Goal: Task Accomplishment & Management: Use online tool/utility

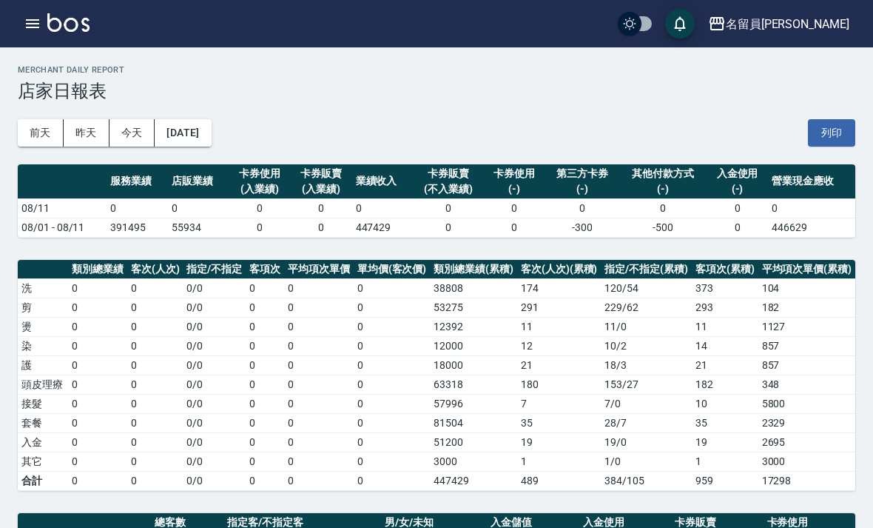
click at [27, 24] on icon "button" at bounding box center [32, 23] width 13 height 9
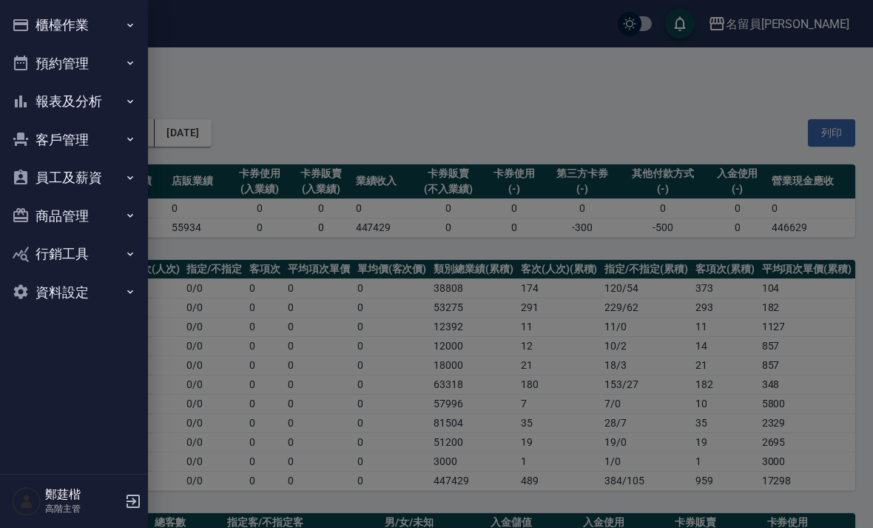
click at [44, 27] on button "櫃檯作業" at bounding box center [74, 25] width 136 height 38
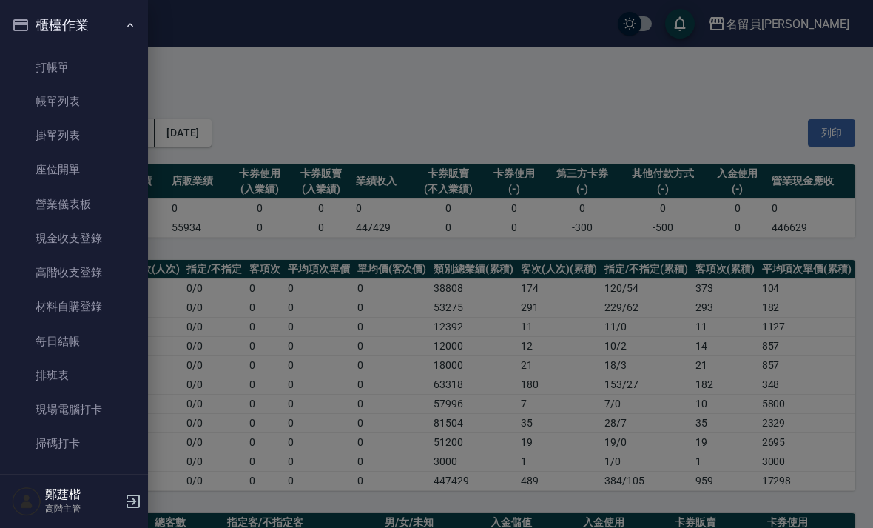
click at [53, 239] on link "現金收支登錄" at bounding box center [74, 238] width 136 height 34
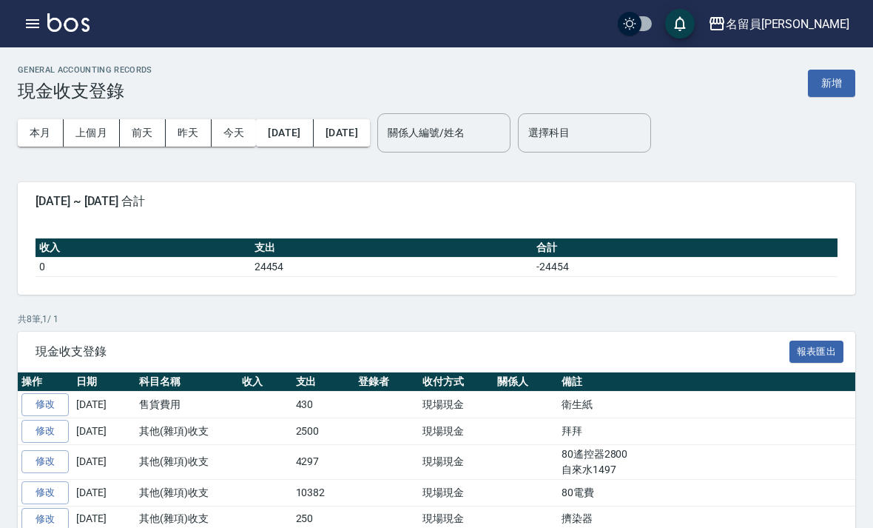
click at [839, 84] on button "新增" at bounding box center [831, 83] width 47 height 27
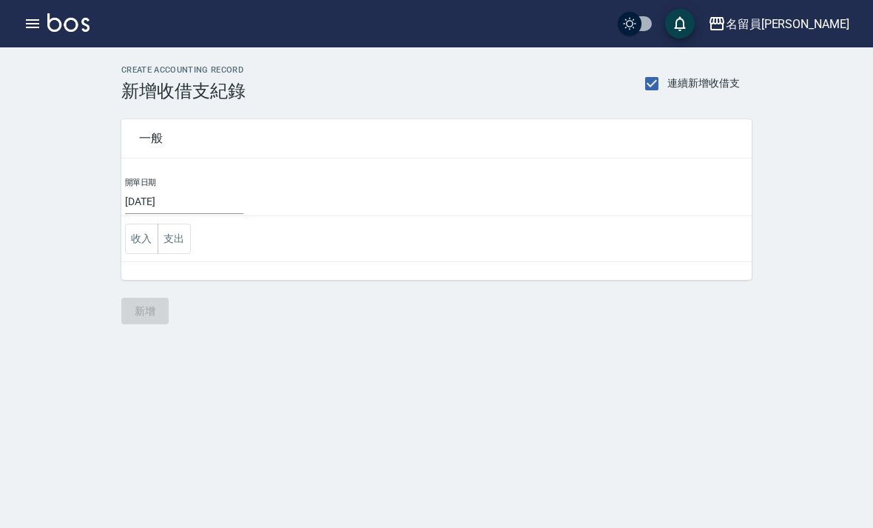
click at [28, 26] on icon "button" at bounding box center [33, 24] width 18 height 18
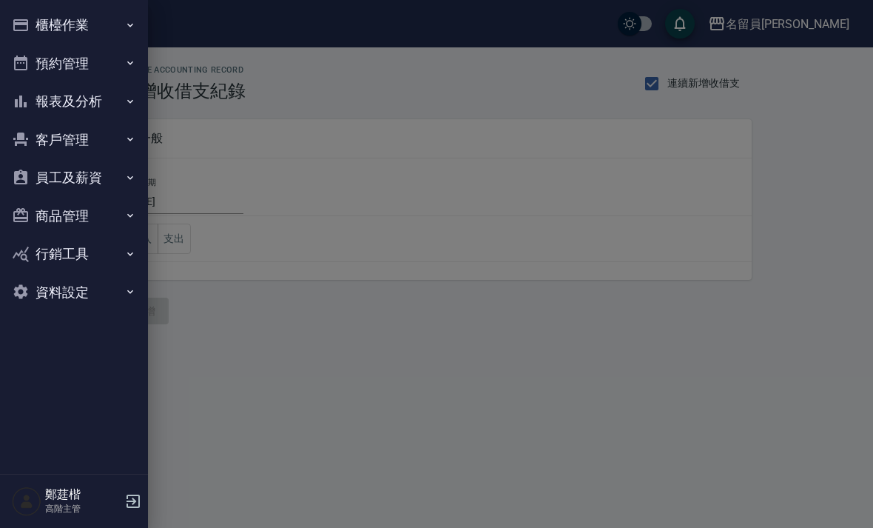
click at [43, 33] on button "櫃檯作業" at bounding box center [74, 25] width 136 height 38
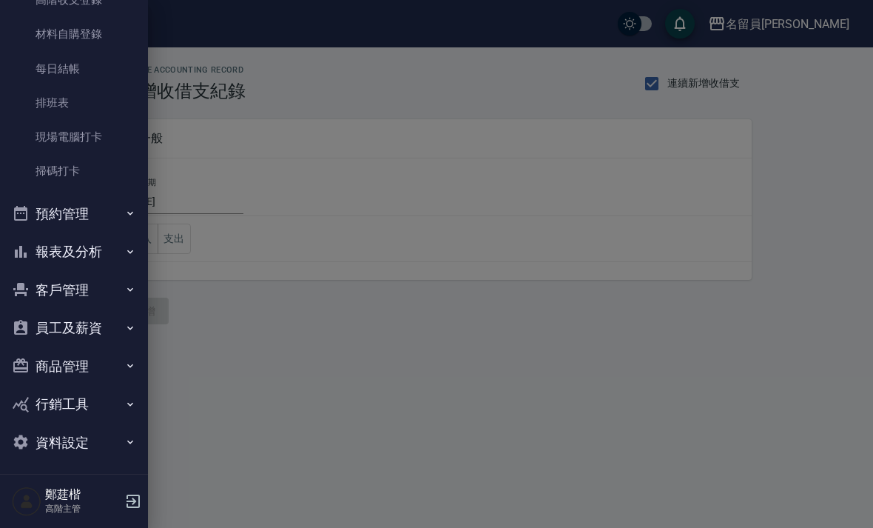
click at [49, 245] on button "報表及分析" at bounding box center [74, 251] width 136 height 38
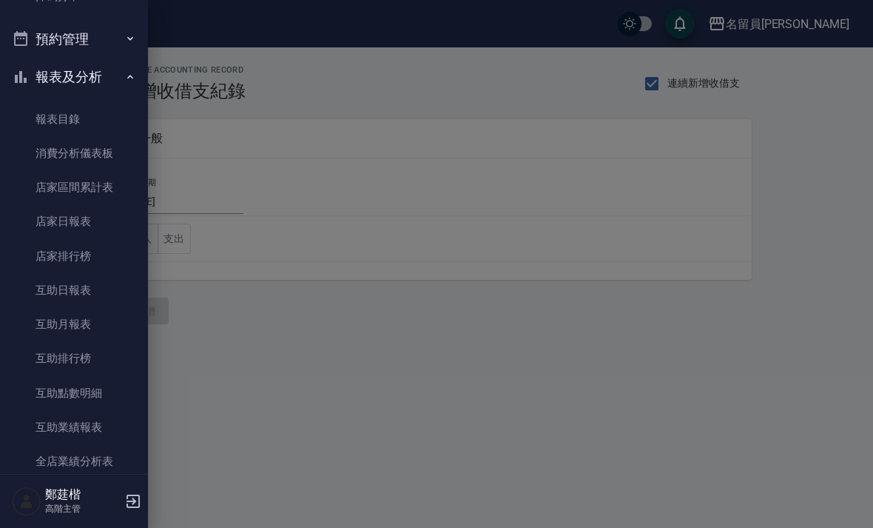
scroll to position [517, 0]
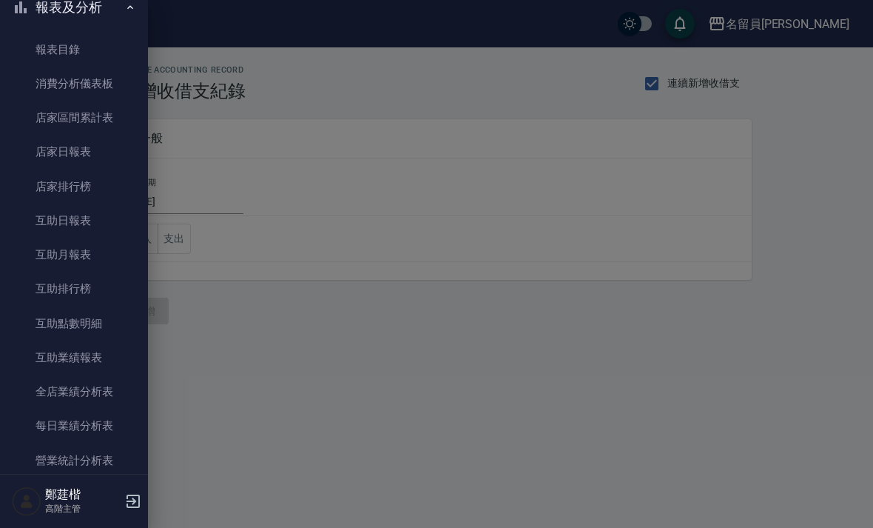
click at [43, 189] on link "店家排行榜" at bounding box center [74, 186] width 136 height 34
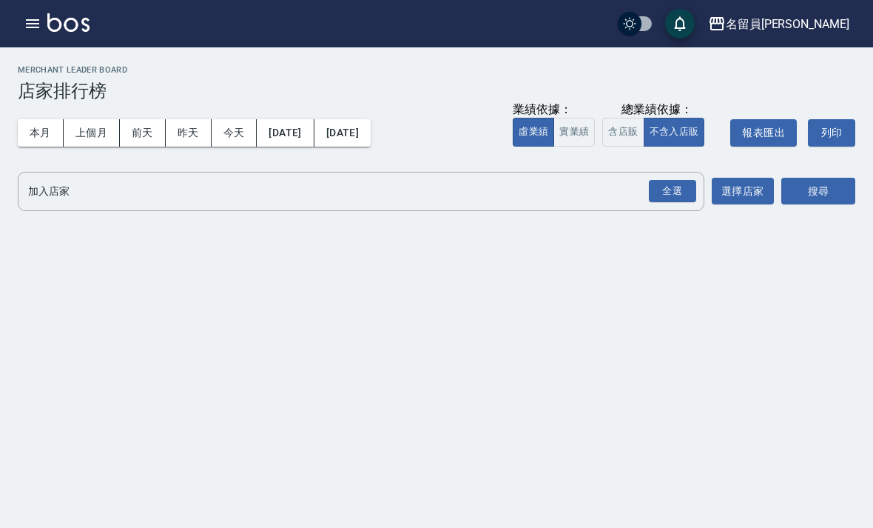
click at [93, 134] on button "上個月" at bounding box center [92, 132] width 56 height 27
click at [669, 192] on div "全選" at bounding box center [672, 191] width 47 height 23
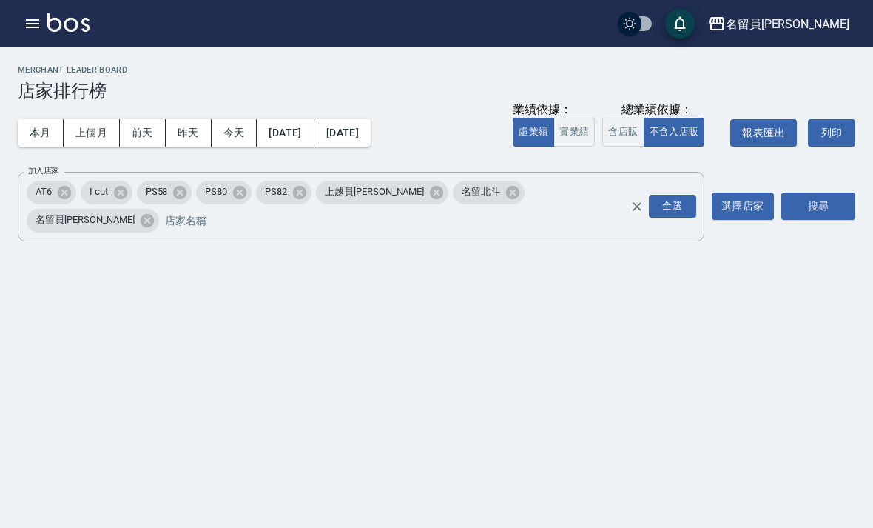
click at [830, 192] on button "搜尋" at bounding box center [818, 205] width 74 height 27
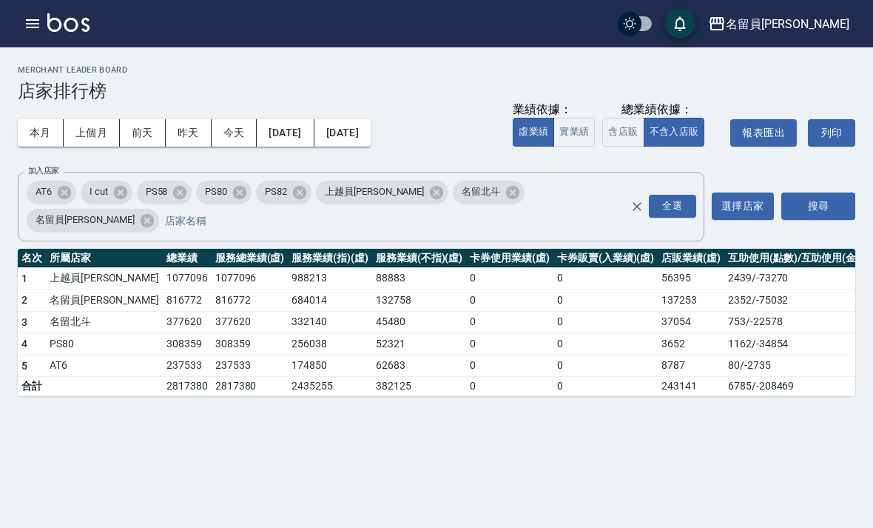
click at [629, 139] on button "含店販" at bounding box center [622, 132] width 41 height 29
click at [572, 130] on button "實業績" at bounding box center [574, 132] width 41 height 29
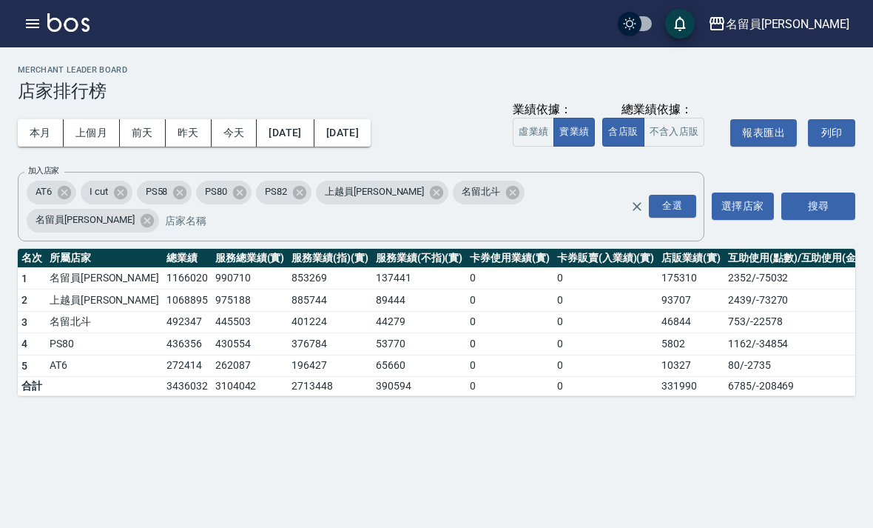
click at [38, 24] on icon "button" at bounding box center [32, 23] width 13 height 9
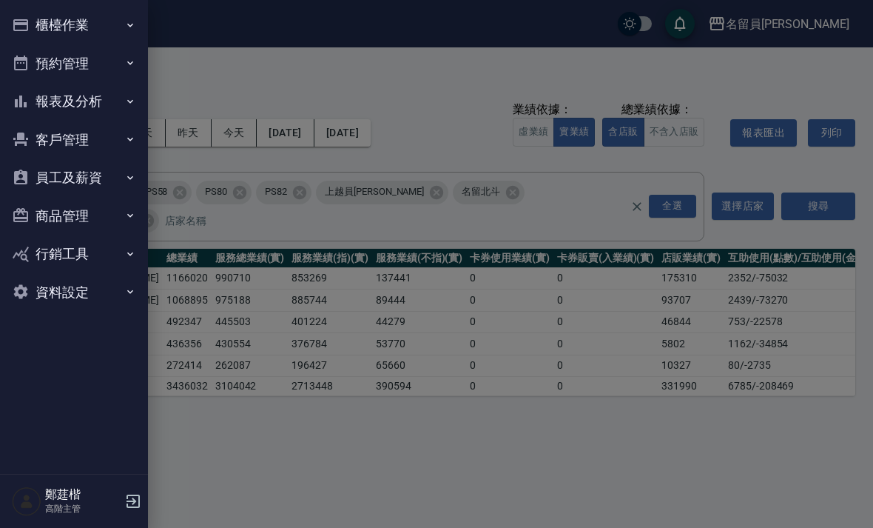
click at [126, 40] on button "櫃檯作業" at bounding box center [74, 25] width 136 height 38
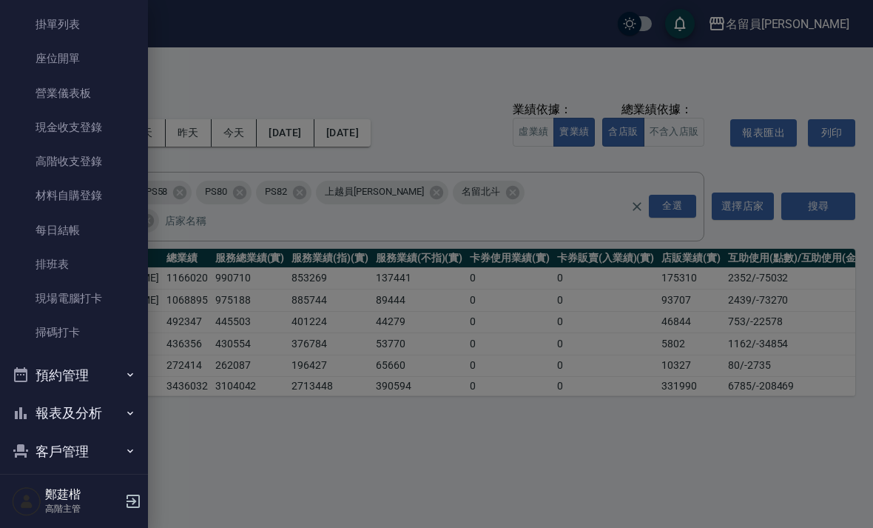
scroll to position [106, 0]
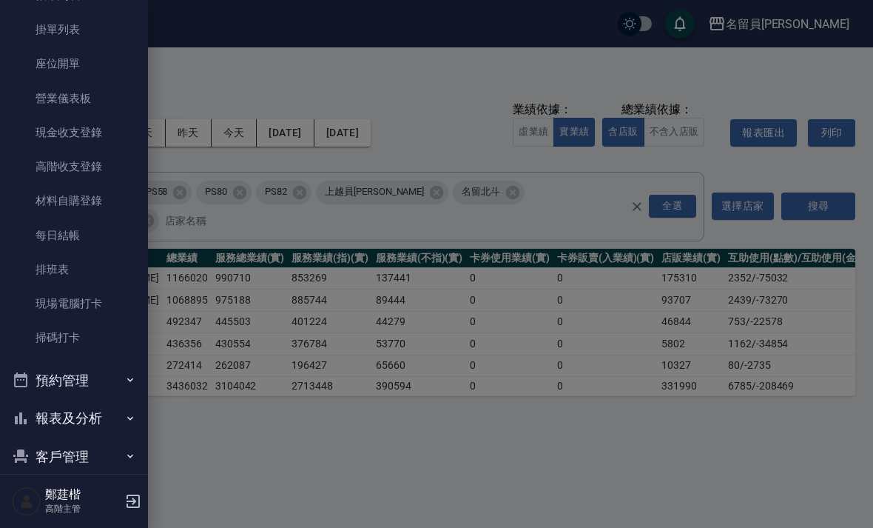
click at [89, 406] on button "報表及分析" at bounding box center [74, 418] width 136 height 38
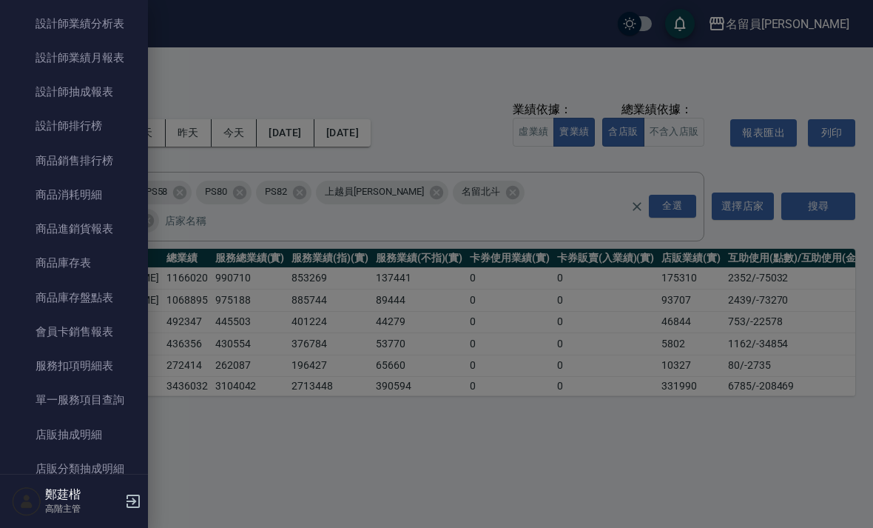
scroll to position [1092, 0]
click at [53, 390] on link "單一服務項目查詢" at bounding box center [74, 397] width 136 height 34
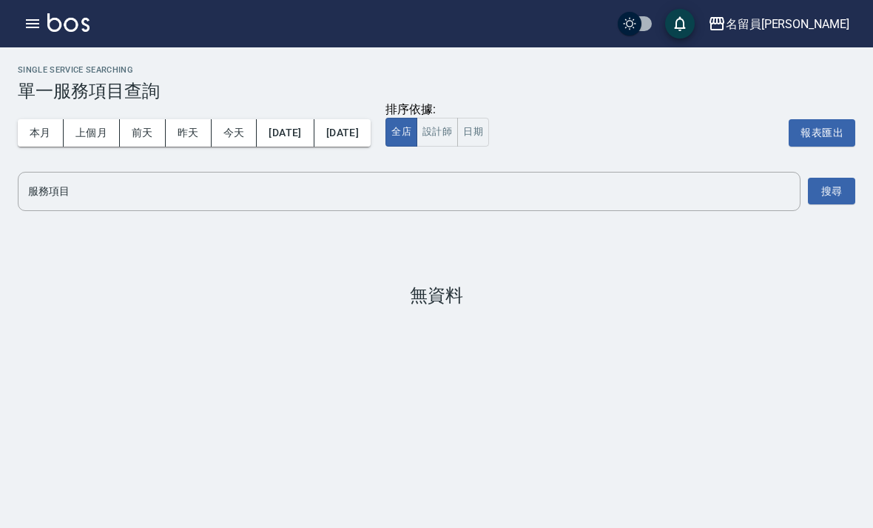
click at [70, 199] on input "服務項目" at bounding box center [409, 191] width 770 height 26
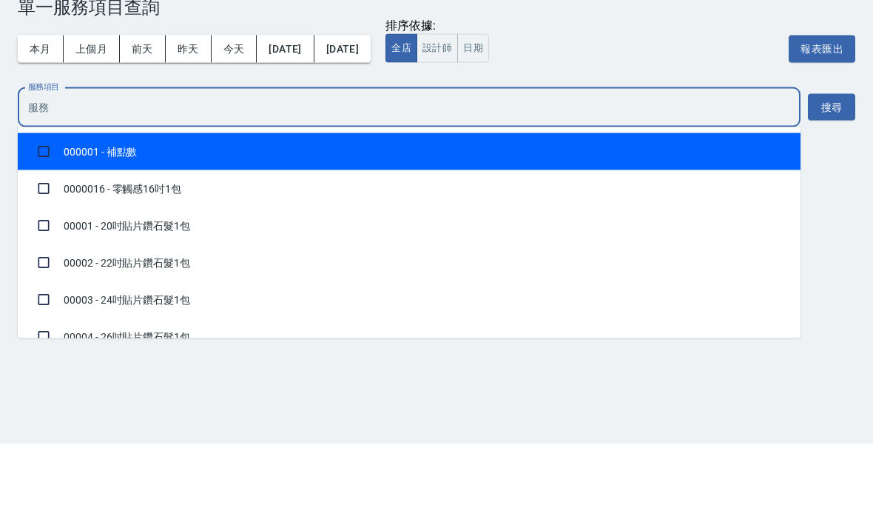
click at [92, 119] on button "上個月" at bounding box center [92, 132] width 56 height 27
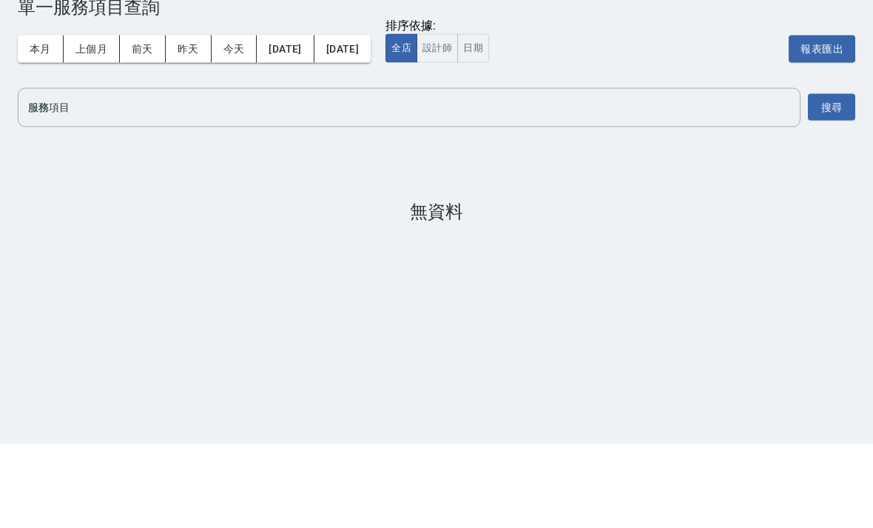
scroll to position [47, 0]
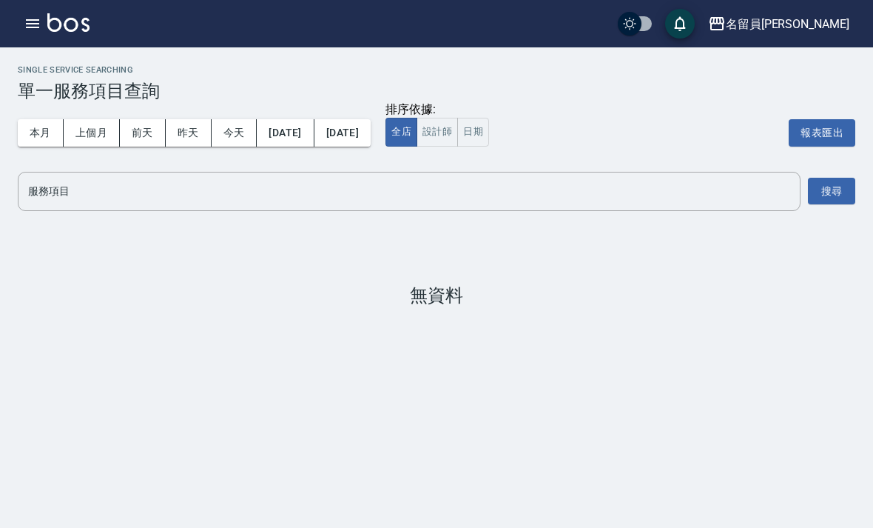
click at [109, 178] on input "服務項目" at bounding box center [409, 191] width 770 height 26
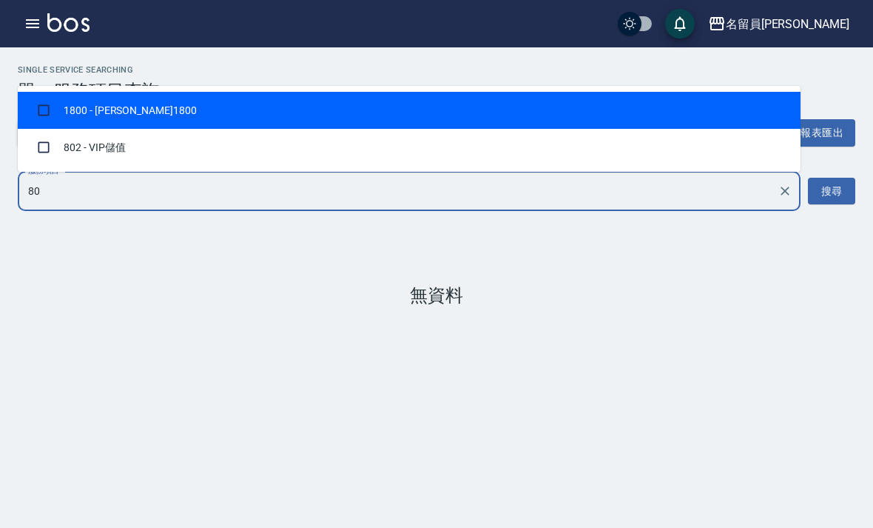
type input "802"
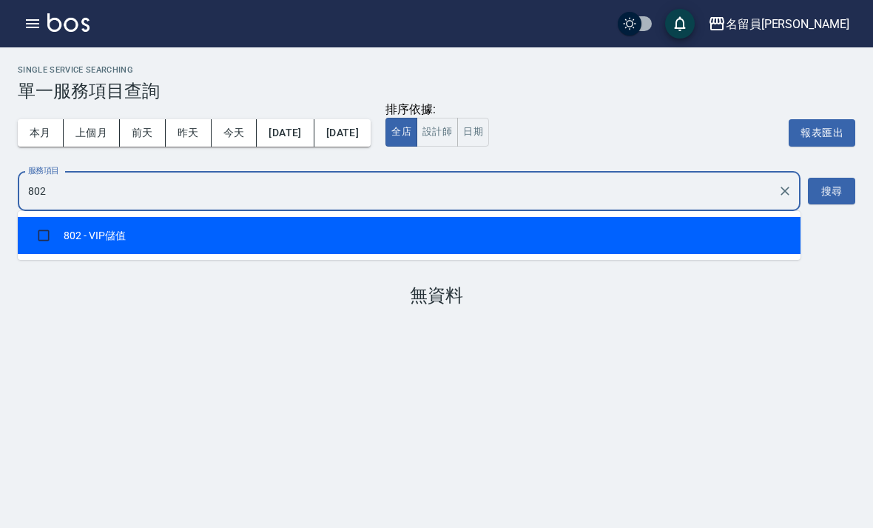
click at [94, 217] on li "802 - VIP儲值" at bounding box center [409, 235] width 783 height 37
checkbox input "true"
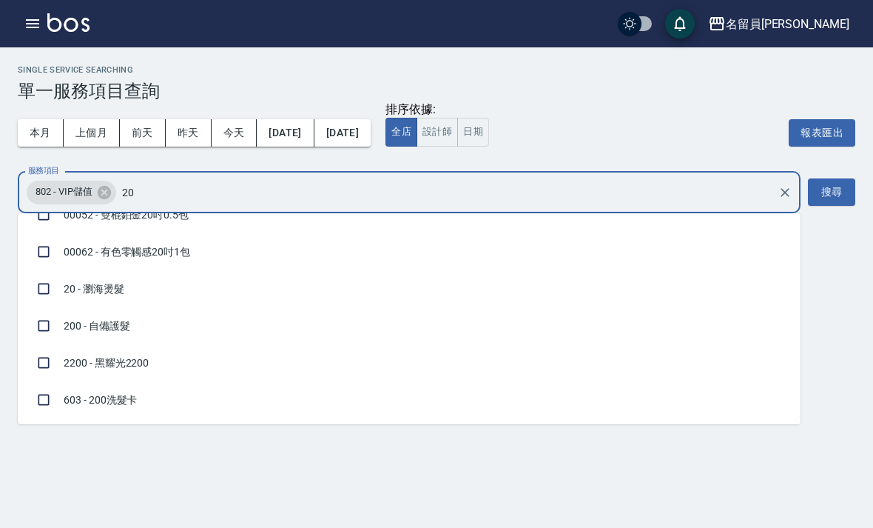
scroll to position [0, 0]
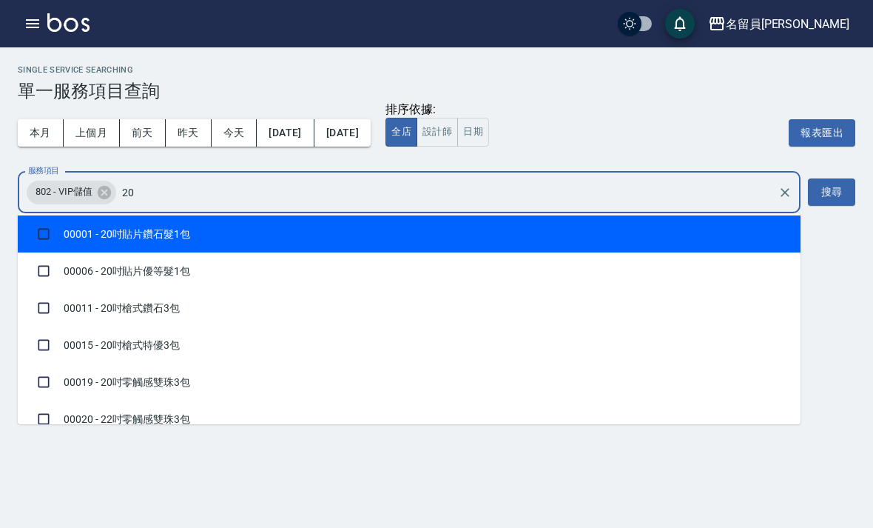
type input "200"
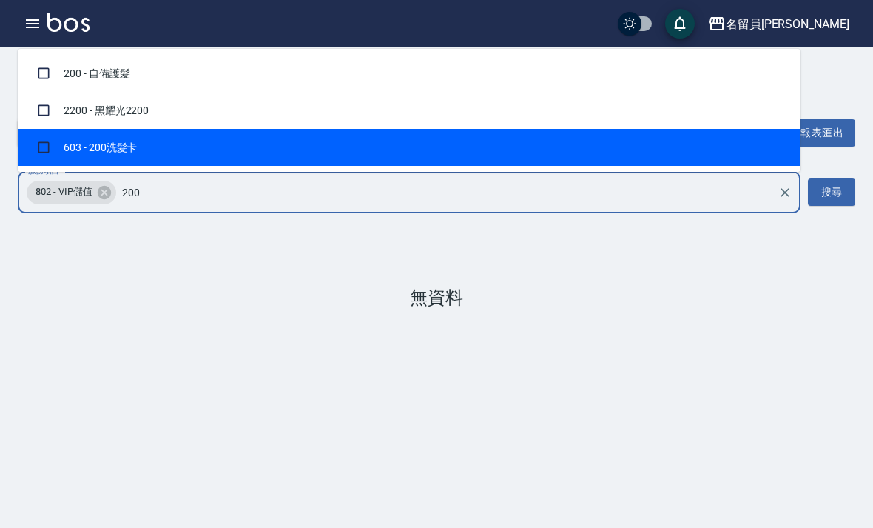
click at [84, 129] on li "603 - 200洗髮卡" at bounding box center [409, 147] width 783 height 37
checkbox input "true"
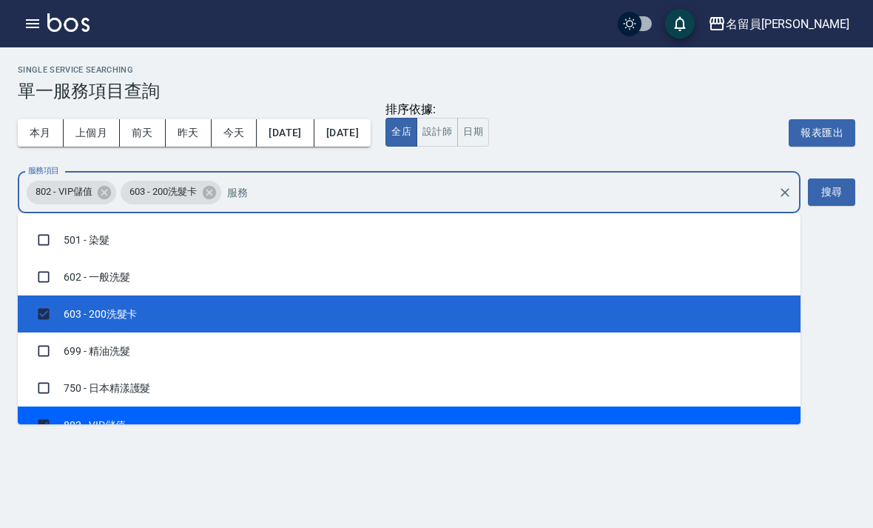
click at [818, 178] on button "搜尋" at bounding box center [831, 191] width 47 height 27
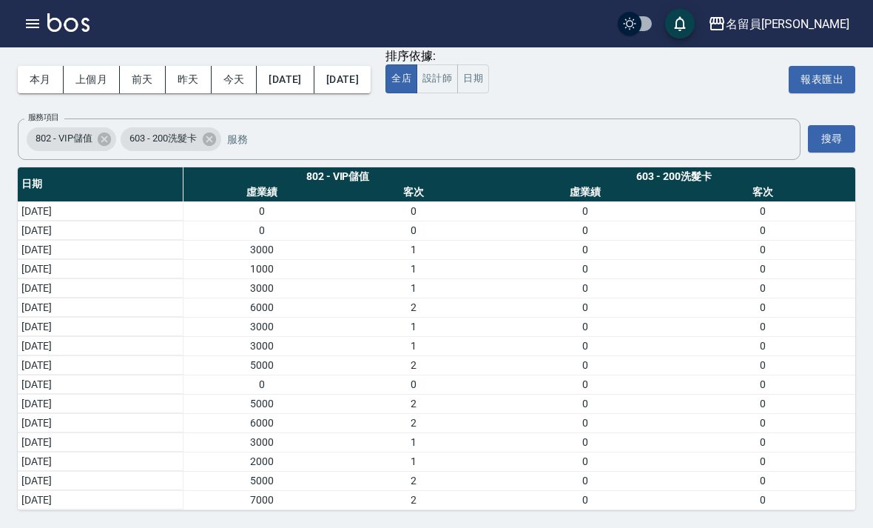
scroll to position [-3, 0]
click at [41, 28] on icon "button" at bounding box center [33, 24] width 18 height 18
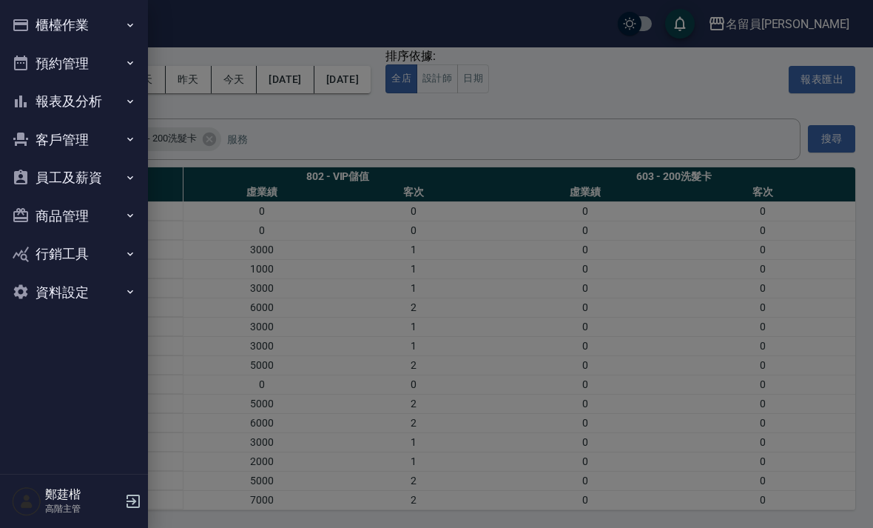
scroll to position [0, 0]
click at [108, 103] on button "報表及分析" at bounding box center [74, 101] width 136 height 38
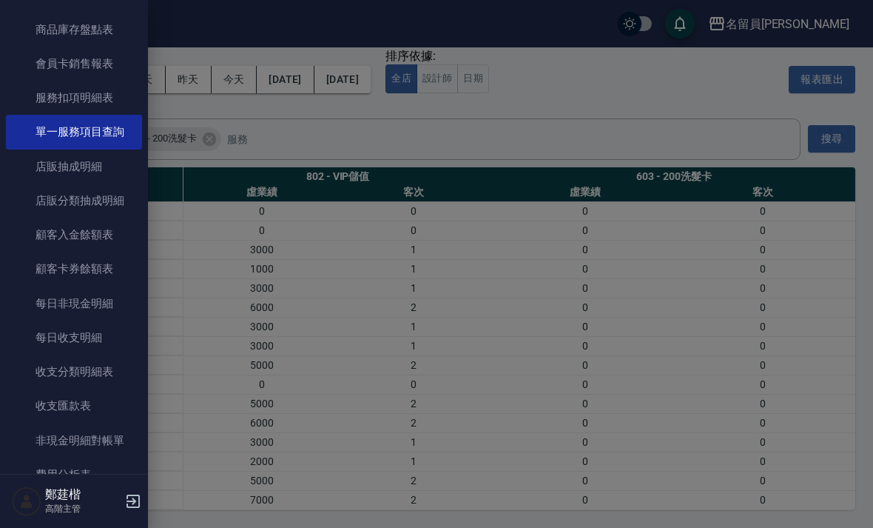
scroll to position [943, 0]
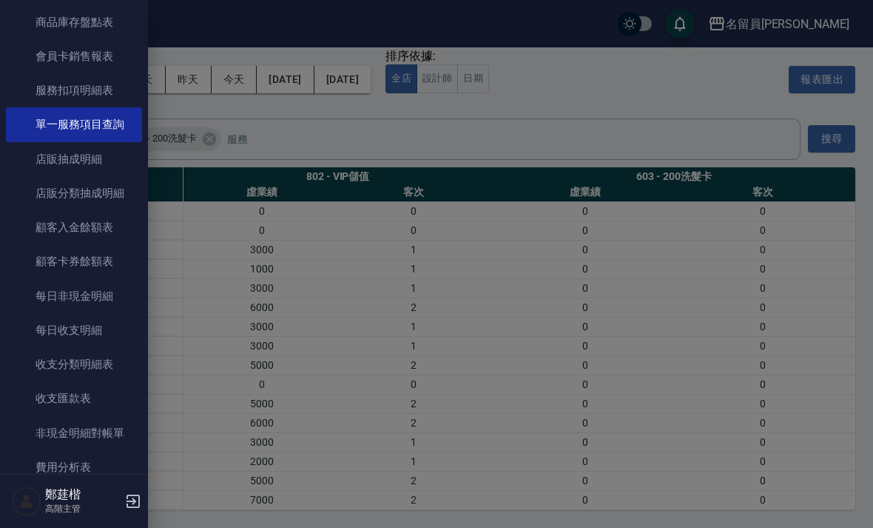
click at [116, 297] on link "每日非現金明細" at bounding box center [74, 296] width 136 height 34
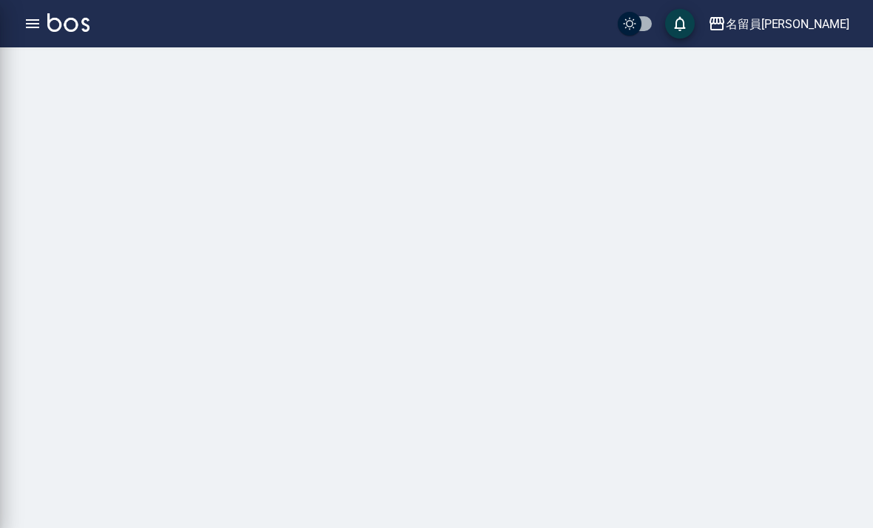
scroll to position [47, 0]
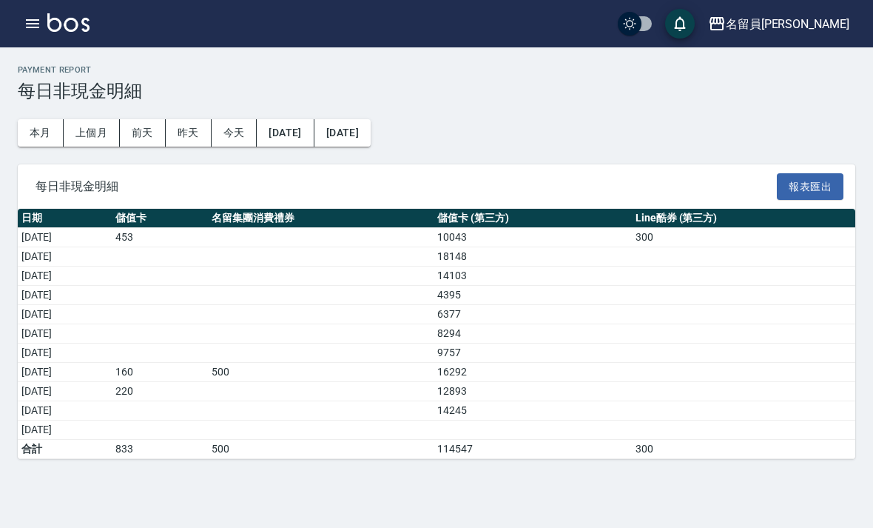
click at [99, 119] on button "上個月" at bounding box center [92, 132] width 56 height 27
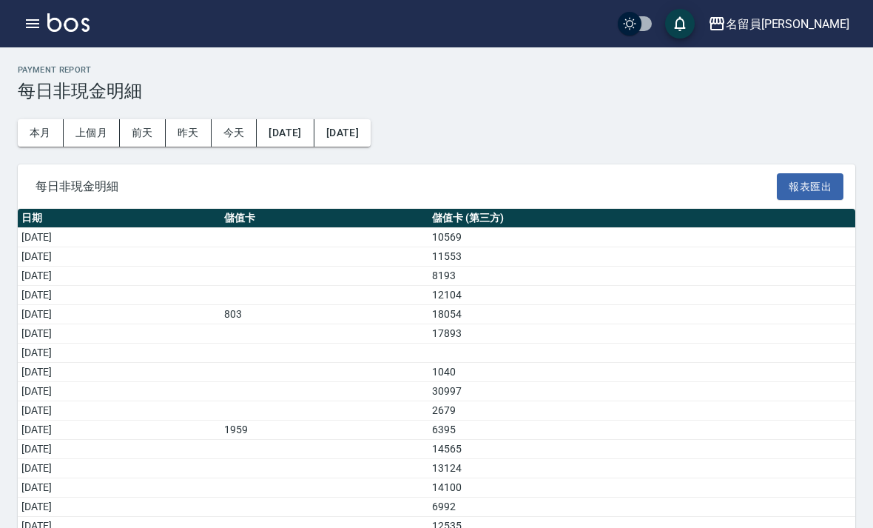
click at [29, 15] on icon "button" at bounding box center [33, 24] width 18 height 18
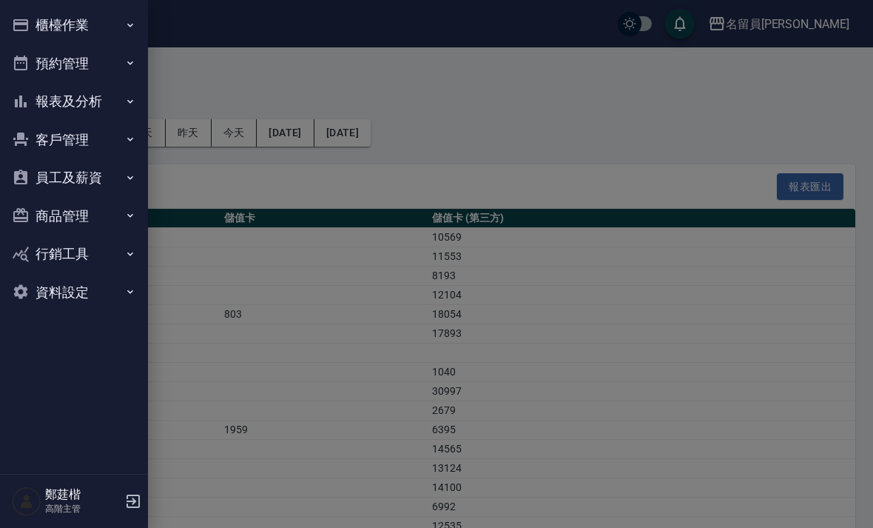
click at [113, 30] on button "櫃檯作業" at bounding box center [74, 25] width 136 height 38
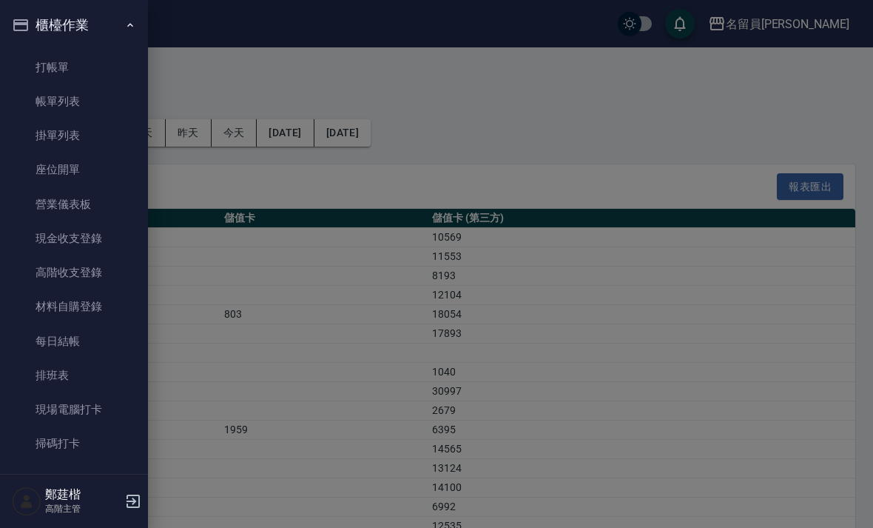
click at [107, 243] on link "現金收支登錄" at bounding box center [74, 238] width 136 height 34
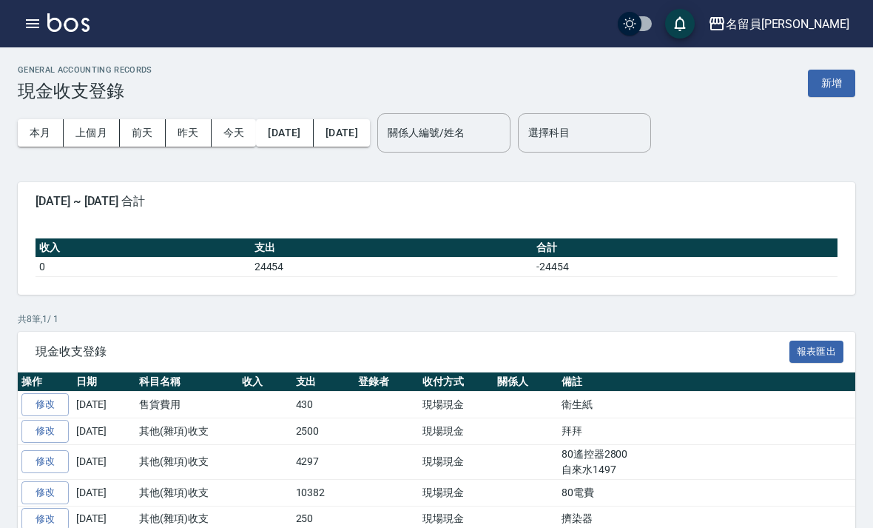
click at [38, 23] on icon "button" at bounding box center [32, 23] width 13 height 9
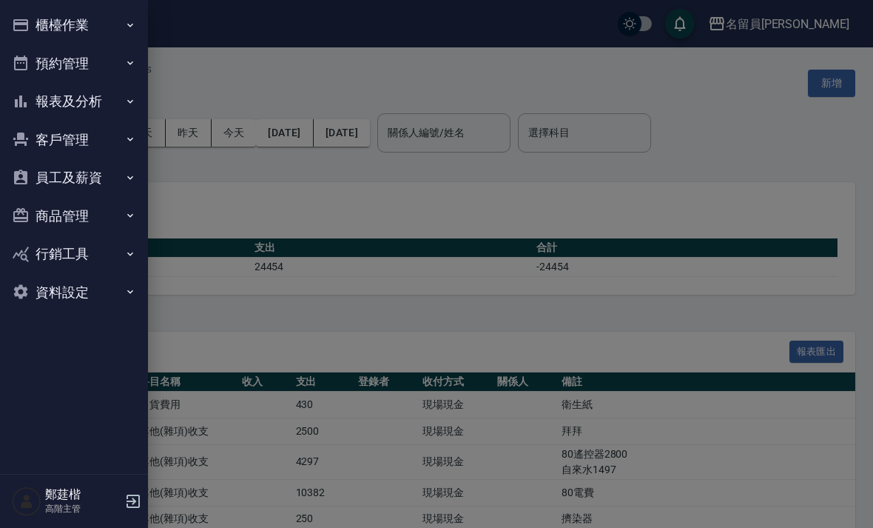
click at [127, 38] on button "櫃檯作業" at bounding box center [74, 25] width 136 height 38
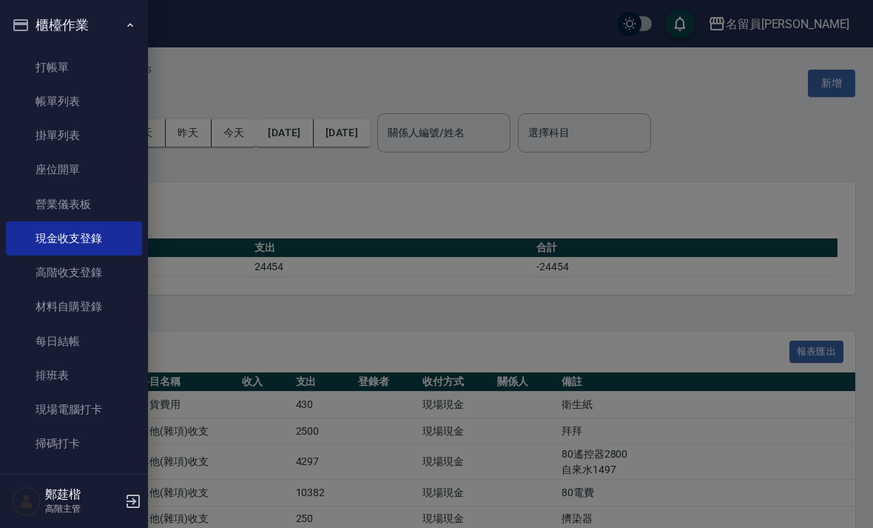
click at [108, 275] on link "高階收支登錄" at bounding box center [74, 272] width 136 height 34
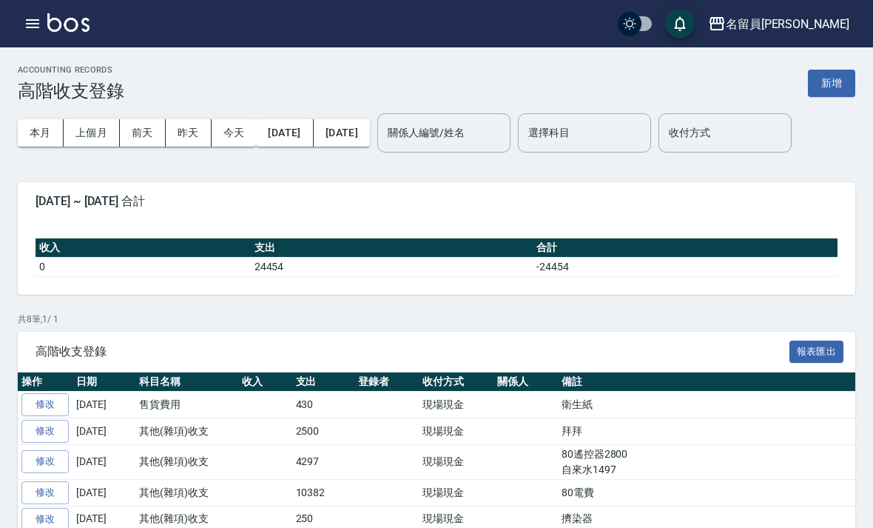
click at [818, 87] on button "新增" at bounding box center [831, 83] width 47 height 27
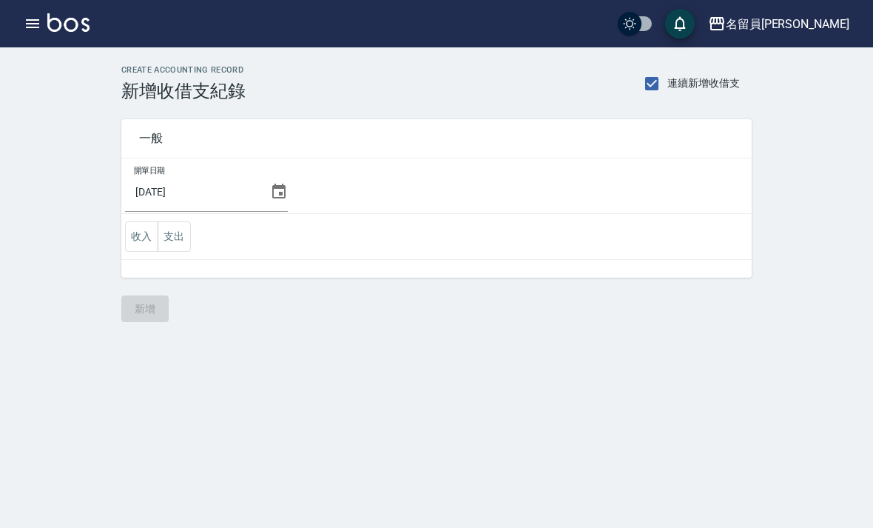
click at [270, 199] on icon at bounding box center [279, 192] width 18 height 18
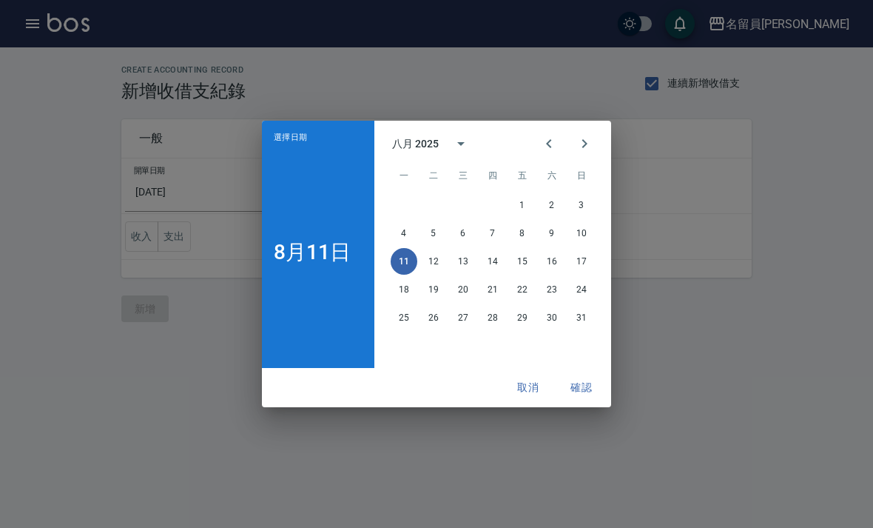
click at [551, 149] on icon "Previous month" at bounding box center [549, 144] width 18 height 18
click at [494, 321] on button "31" at bounding box center [493, 317] width 27 height 27
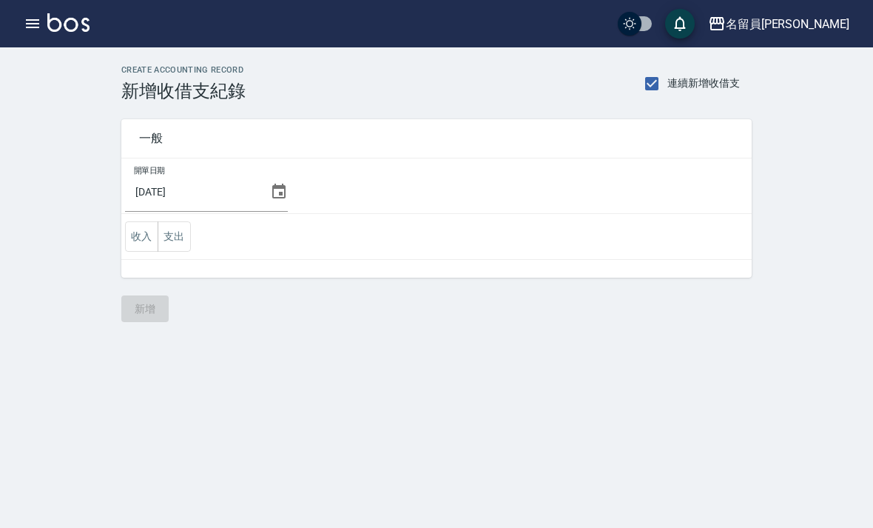
click at [184, 238] on button "支出" at bounding box center [174, 236] width 33 height 30
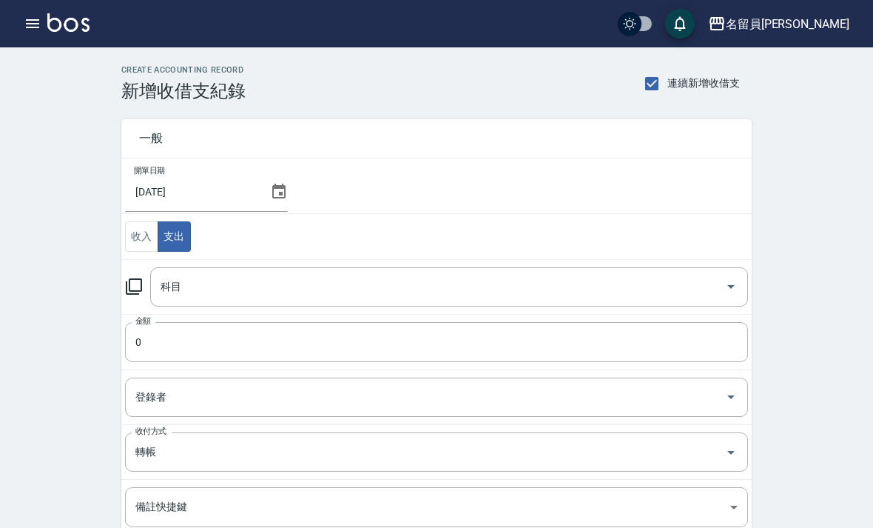
click at [250, 289] on input "科目" at bounding box center [438, 287] width 562 height 26
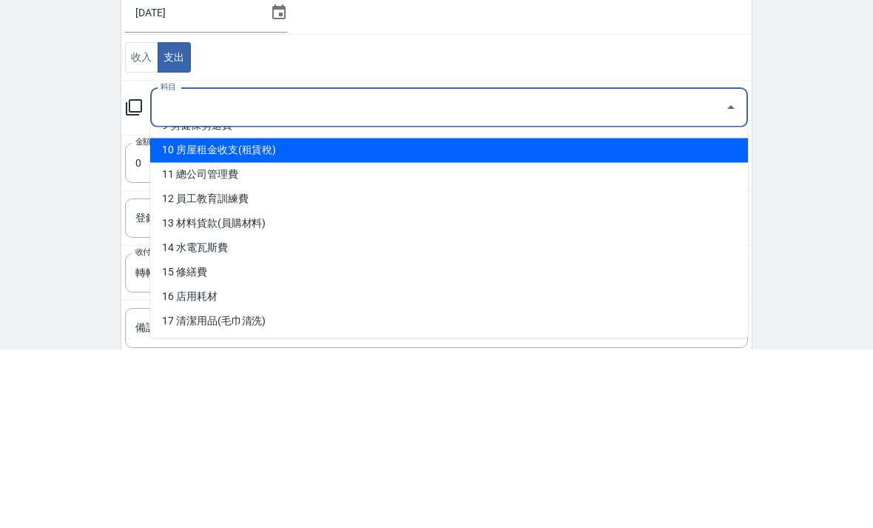
scroll to position [222, 0]
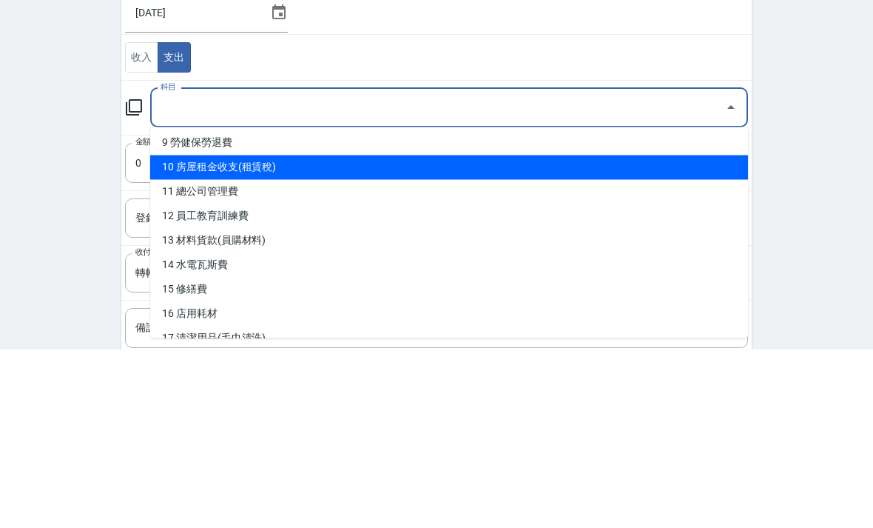
click at [519, 334] on li "10 房屋租金收支(租賃稅)" at bounding box center [449, 346] width 598 height 24
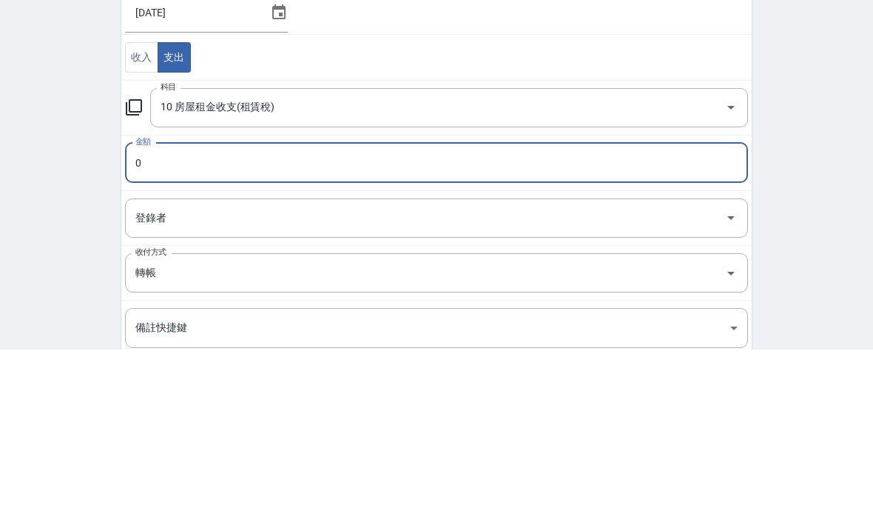
type input "10 房屋租金收支(租賃稅)"
type input "88000"
click at [835, 149] on div "CREATE ACCOUNTING RECORD 新增收借支紀錄 連續新增收借支 一般 開單日期 2025/07/31 收入 支出 科目 10 房屋租金收支(…" at bounding box center [436, 375] width 873 height 656
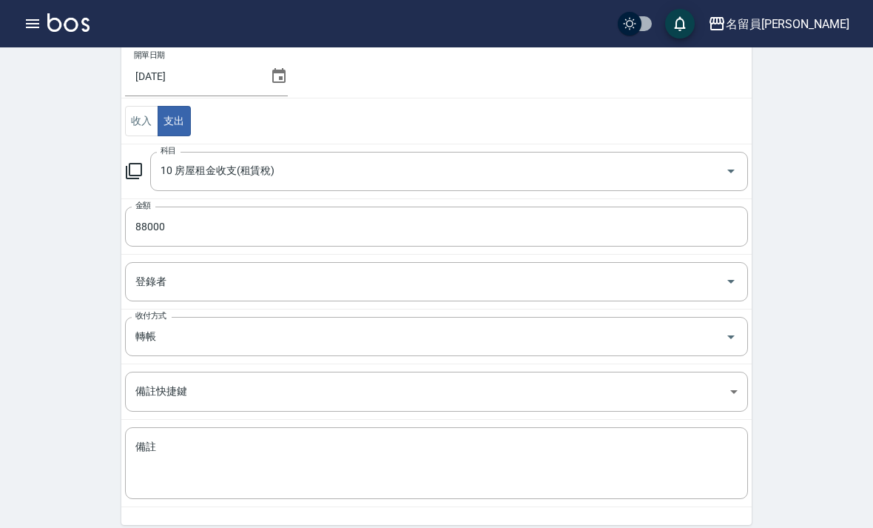
scroll to position [127, 0]
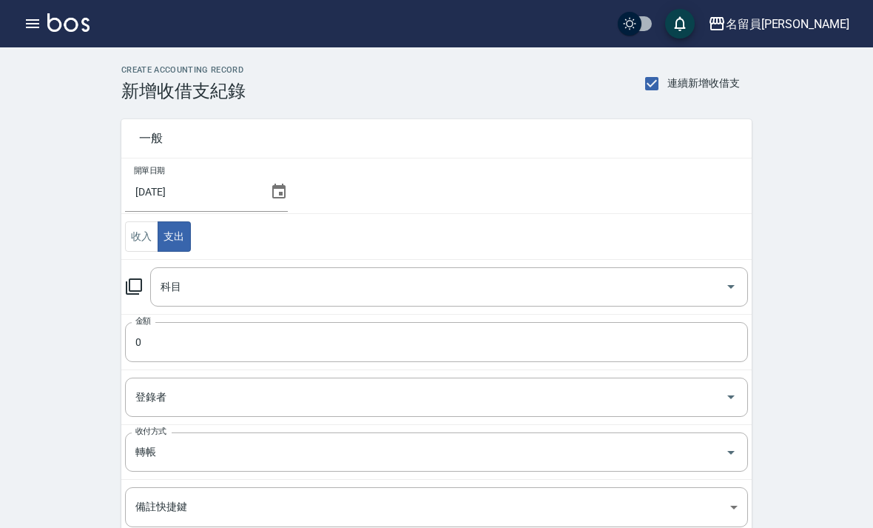
click at [317, 283] on input "科目" at bounding box center [438, 287] width 562 height 26
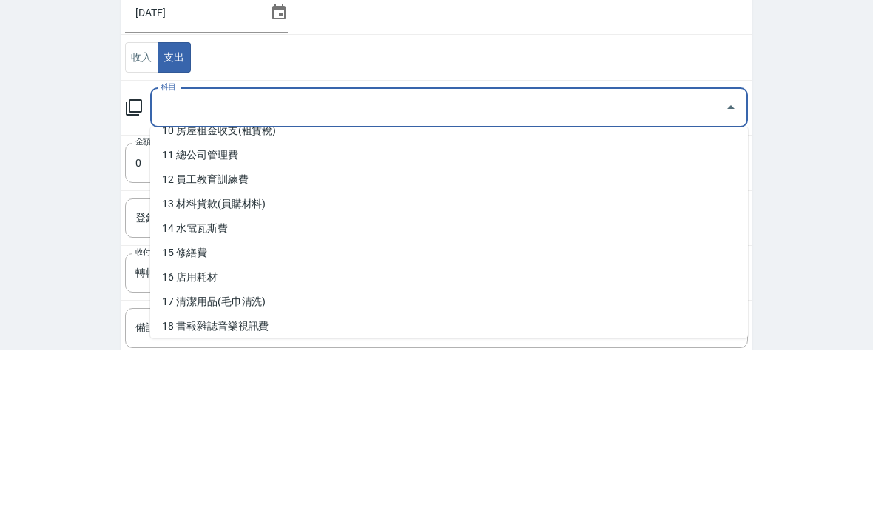
scroll to position [258, 0]
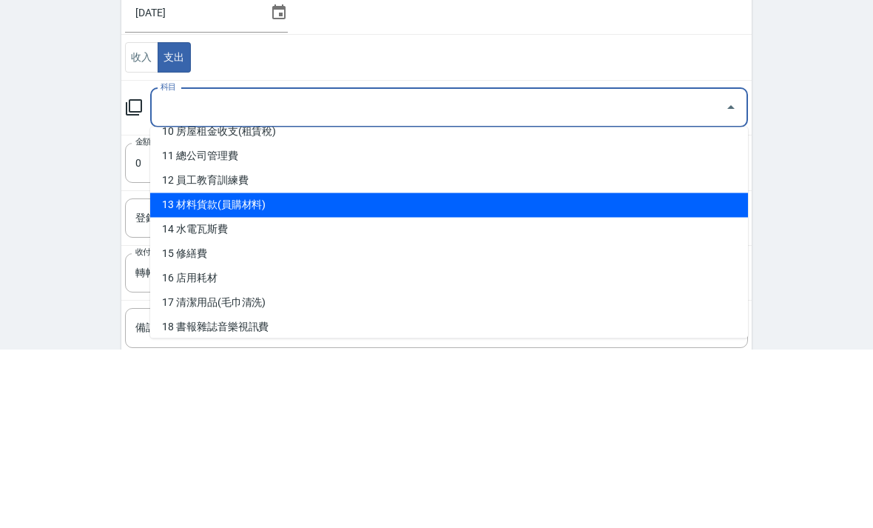
click at [377, 372] on li "13 材料貨款(員購材料)" at bounding box center [449, 384] width 598 height 24
type input "13 材料貨款(員購材料)"
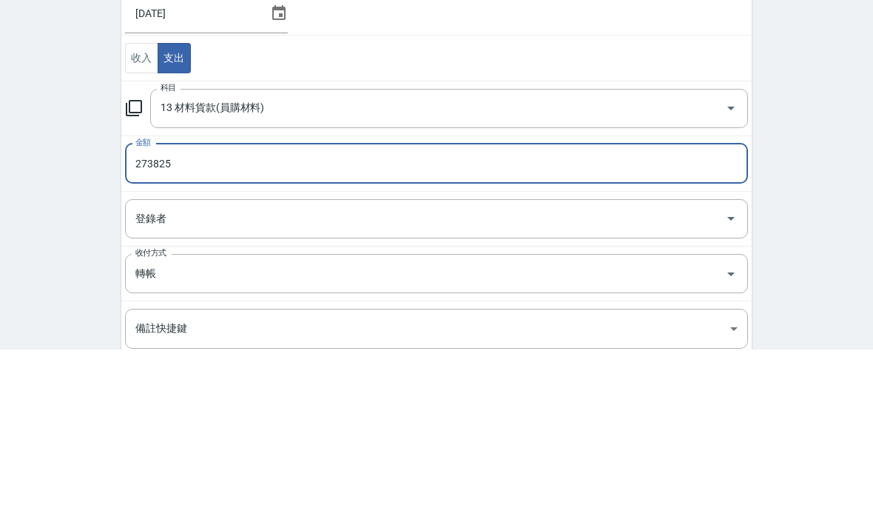
type input "273825"
click at [807, 147] on div "CREATE ACCOUNTING RECORD 新增收借支紀錄 連續新增收借支 一般 開單日期 2025/07/31 收入 支出 科目 13 材料貨款(員購…" at bounding box center [436, 375] width 873 height 656
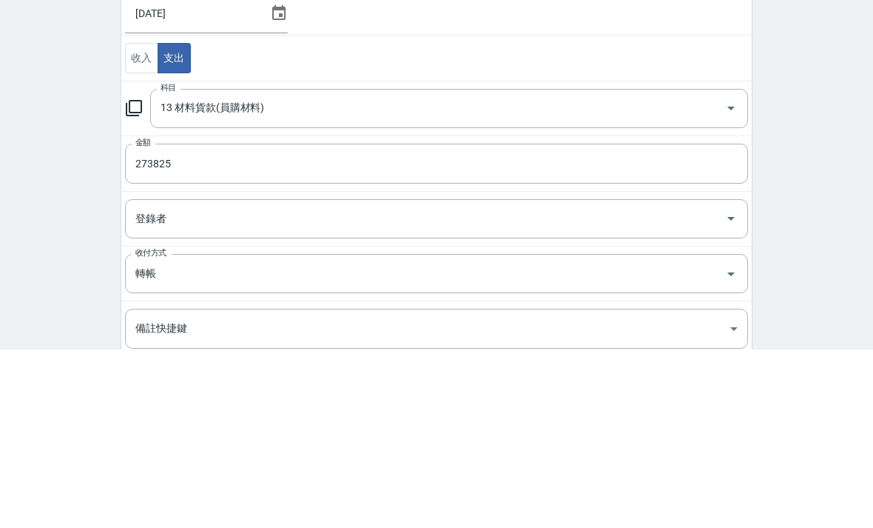
scroll to position [175, 0]
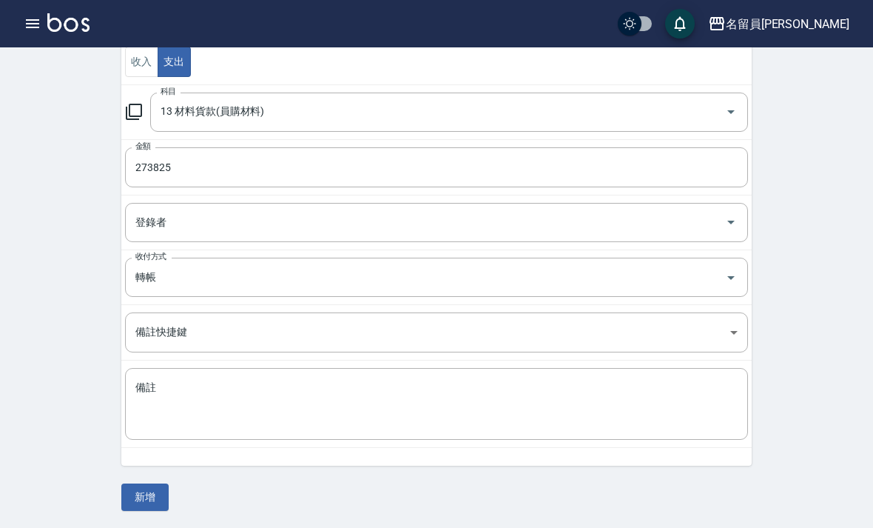
click at [147, 488] on button "新增" at bounding box center [144, 496] width 47 height 27
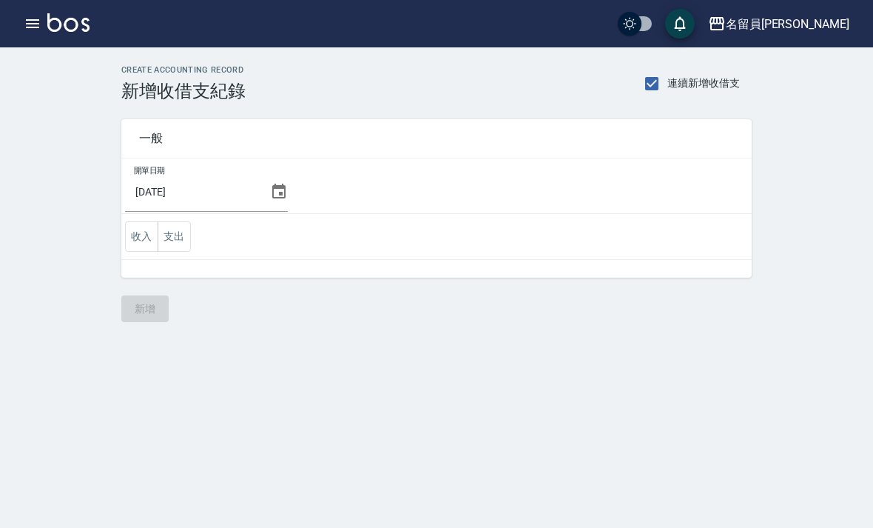
click at [167, 251] on button "支出" at bounding box center [174, 236] width 33 height 30
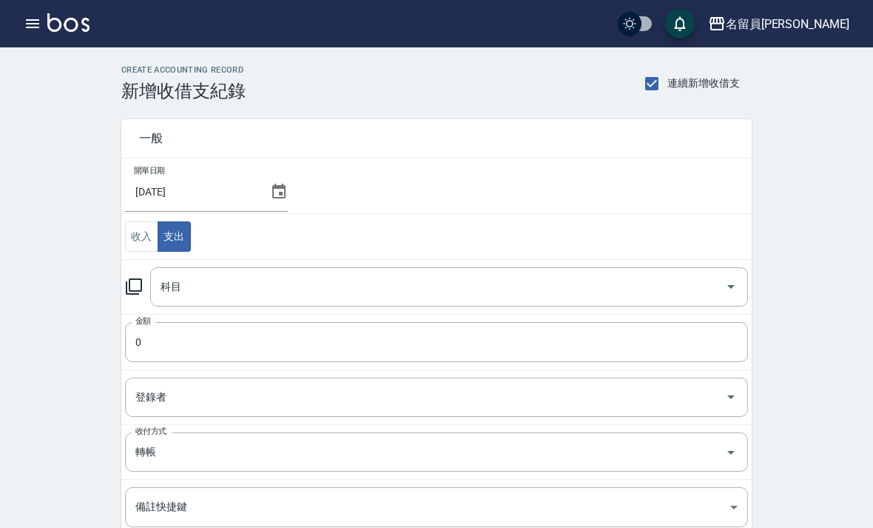
click at [231, 280] on input "科目" at bounding box center [438, 287] width 562 height 26
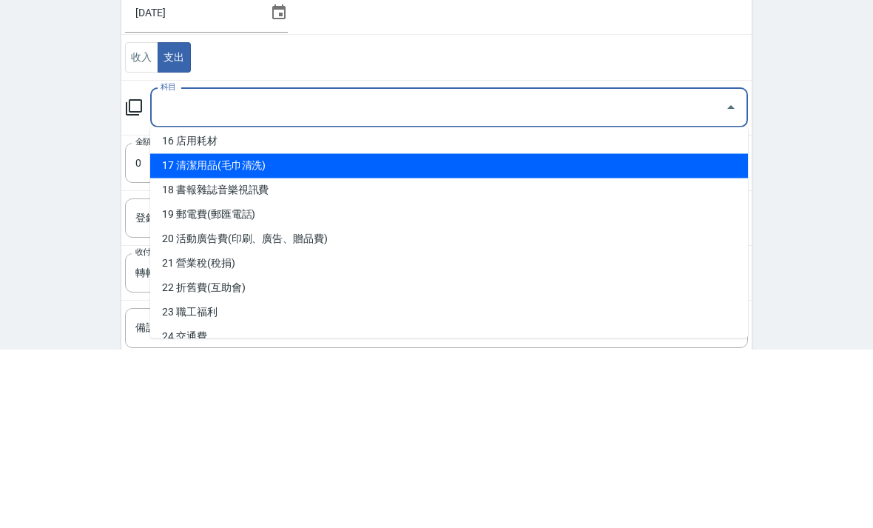
scroll to position [396, 0]
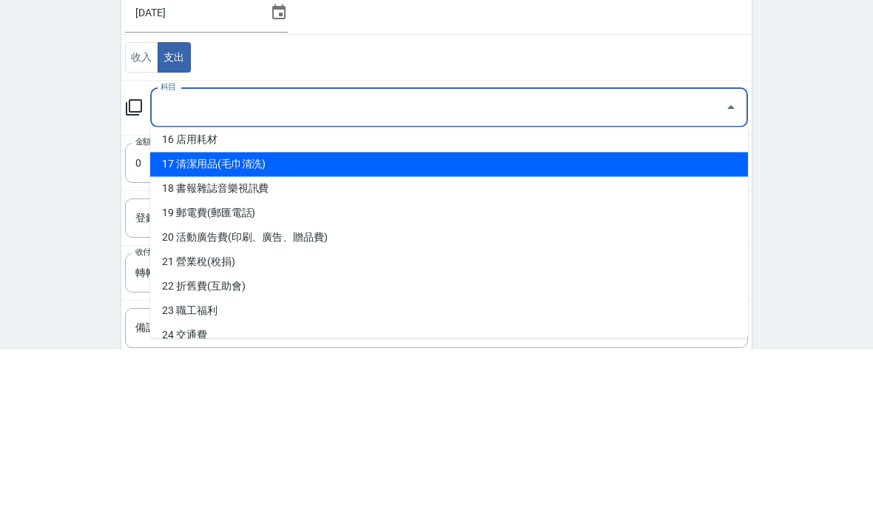
click at [443, 332] on li "17 清潔用品(毛巾清洗)" at bounding box center [449, 344] width 598 height 24
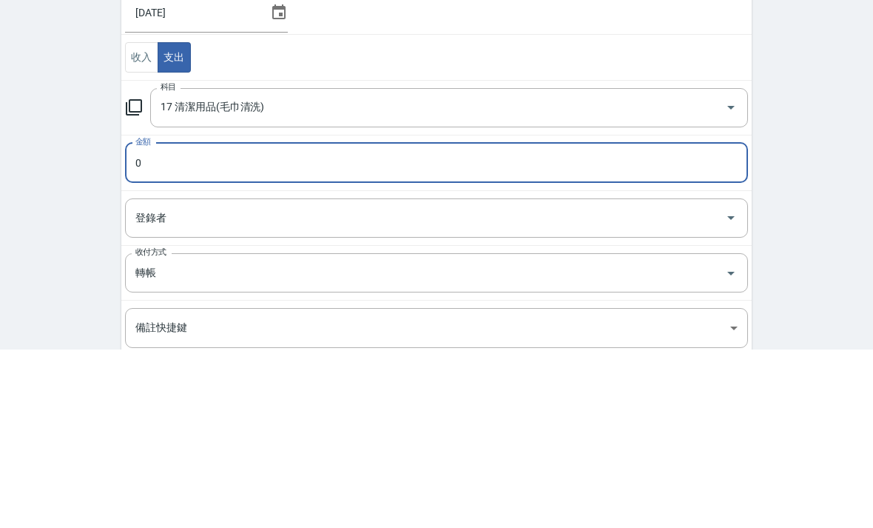
type input "17 清潔用品(毛巾清洗)"
type input "10000"
click at [818, 187] on div "CREATE ACCOUNTING RECORD 新增收借支紀錄 連續新增收借支 一般 開單日期 2025/07/31 收入 支出 科目 17 清潔用品(毛巾…" at bounding box center [436, 375] width 873 height 656
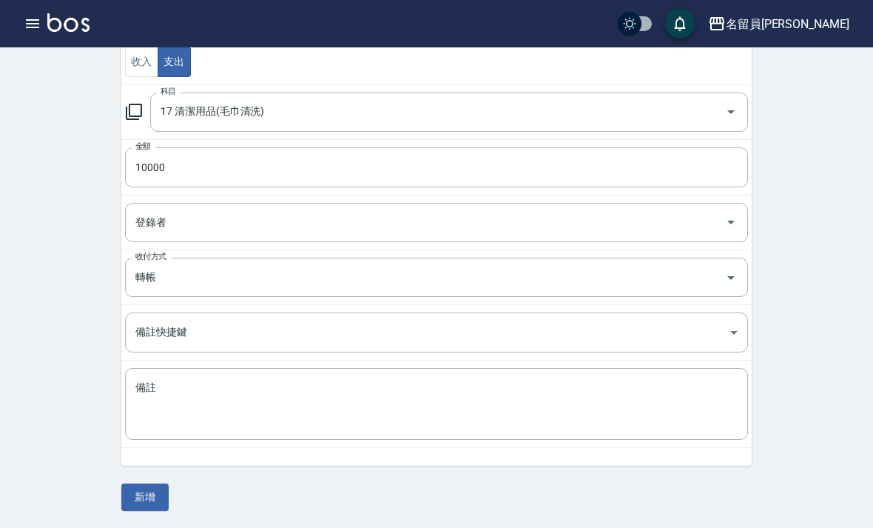
click at [149, 491] on button "新增" at bounding box center [144, 496] width 47 height 27
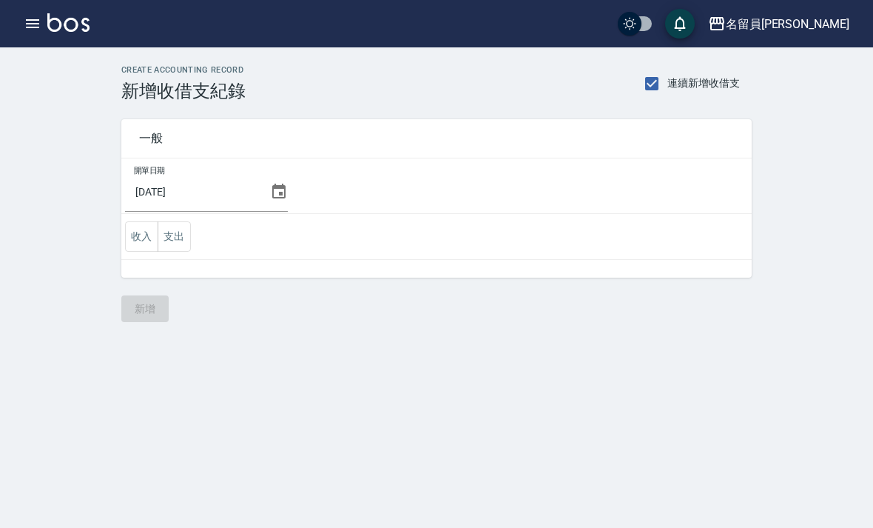
click at [184, 238] on button "支出" at bounding box center [174, 236] width 33 height 30
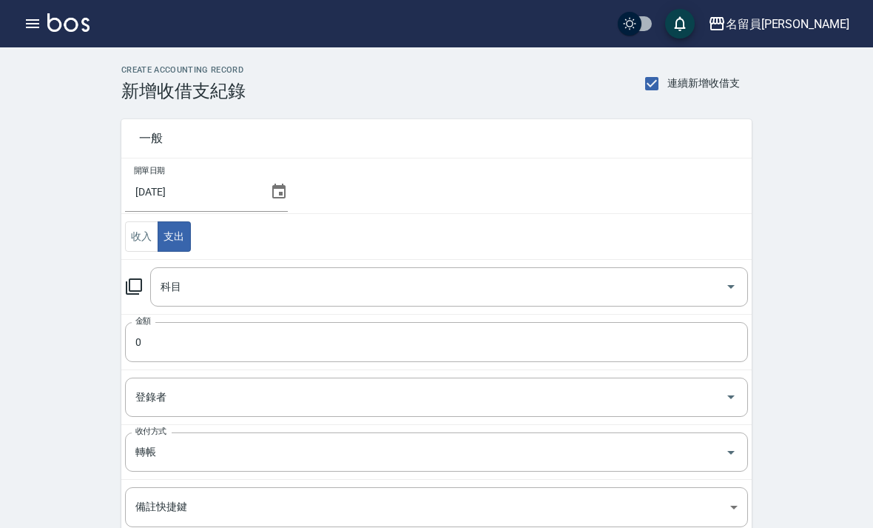
click at [221, 282] on input "科目" at bounding box center [438, 287] width 562 height 26
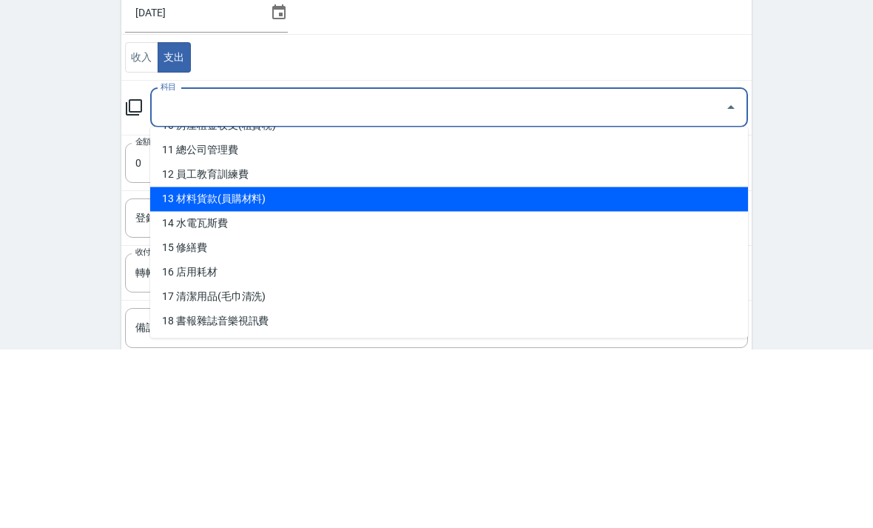
scroll to position [263, 0]
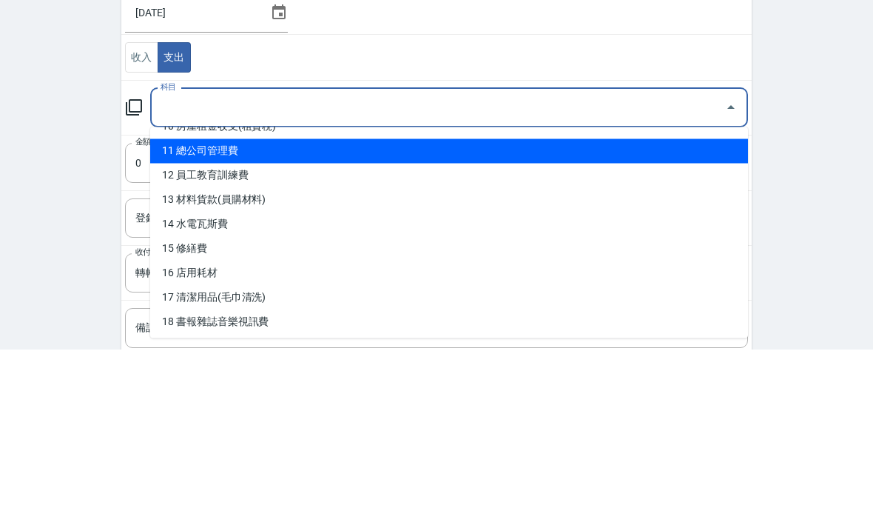
click at [385, 318] on li "11 總公司管理費" at bounding box center [449, 330] width 598 height 24
type input "11 總公司管理費"
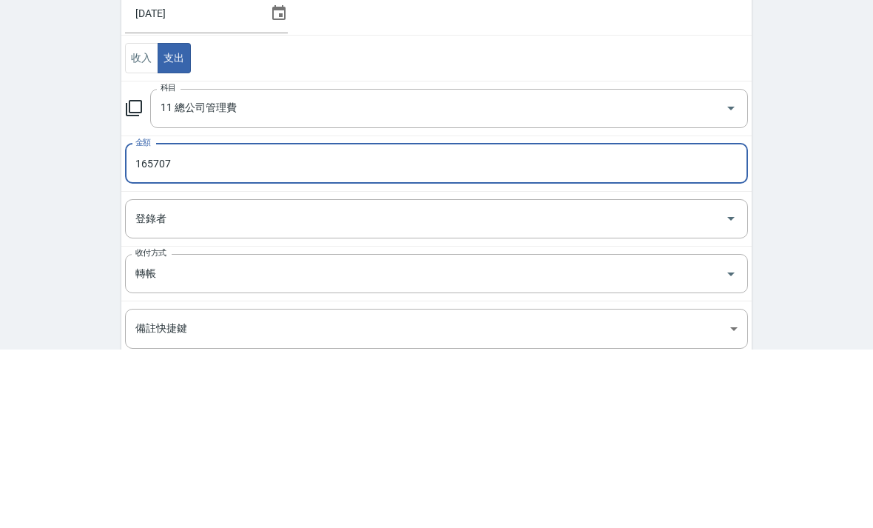
type input "165707"
click at [825, 152] on div "CREATE ACCOUNTING RECORD 新增收借支紀錄 連續新增收借支 一般 開單日期 2025/07/31 收入 支出 科目 11 總公司管理費 …" at bounding box center [436, 375] width 873 height 656
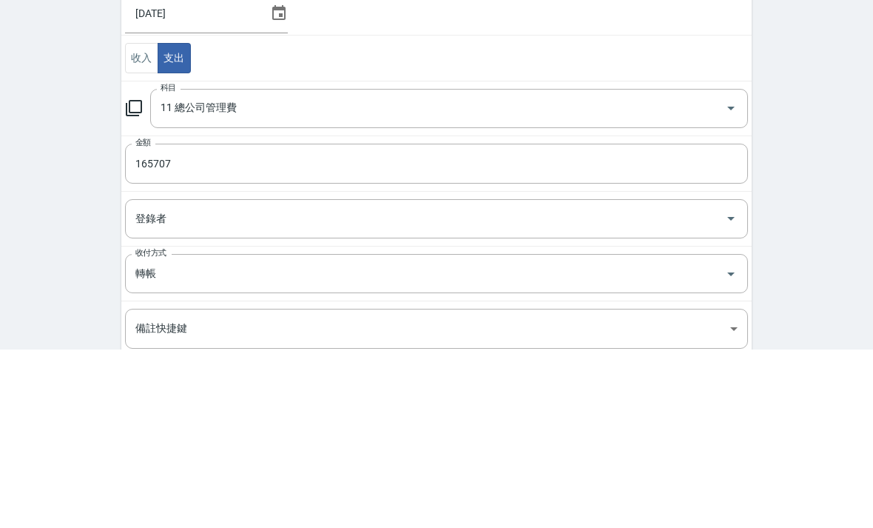
scroll to position [175, 0]
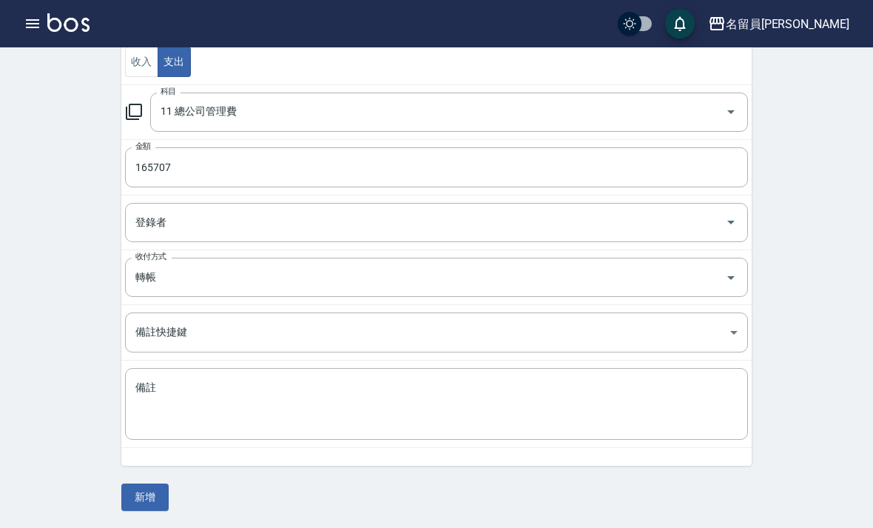
click at [158, 497] on button "新增" at bounding box center [144, 496] width 47 height 27
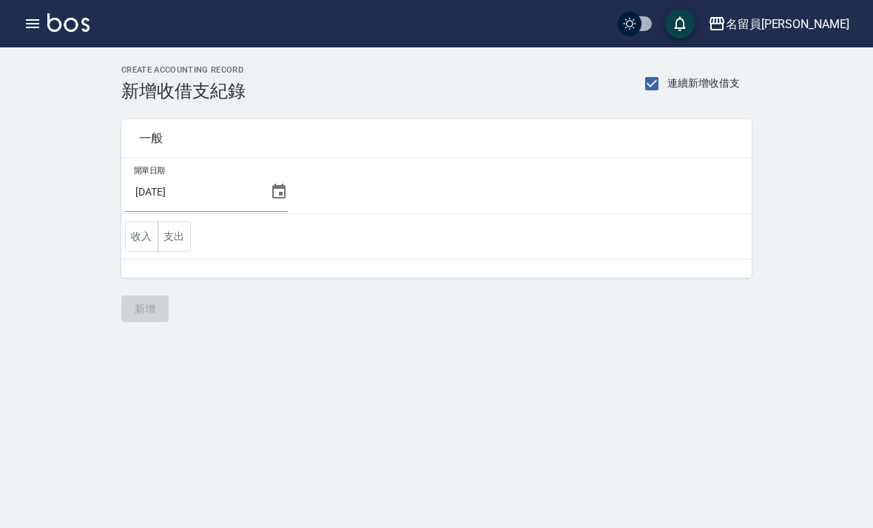
click at [126, 243] on button "收入" at bounding box center [141, 236] width 33 height 30
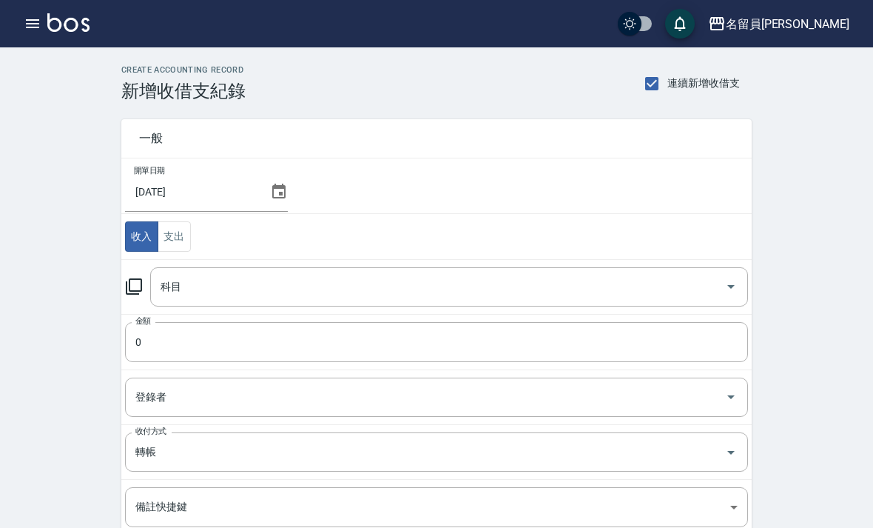
click at [235, 290] on input "科目" at bounding box center [438, 287] width 562 height 26
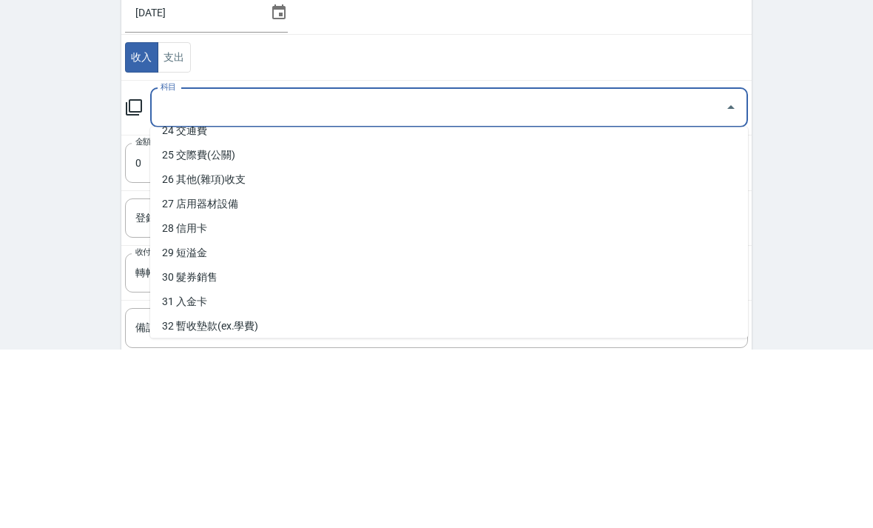
scroll to position [636, 0]
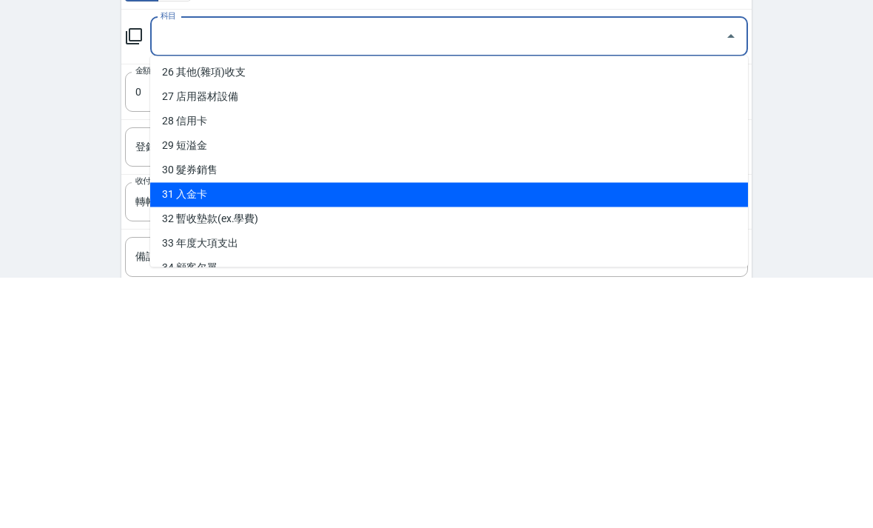
click at [346, 433] on li "31 入金卡" at bounding box center [449, 445] width 598 height 24
type input "31 入金卡"
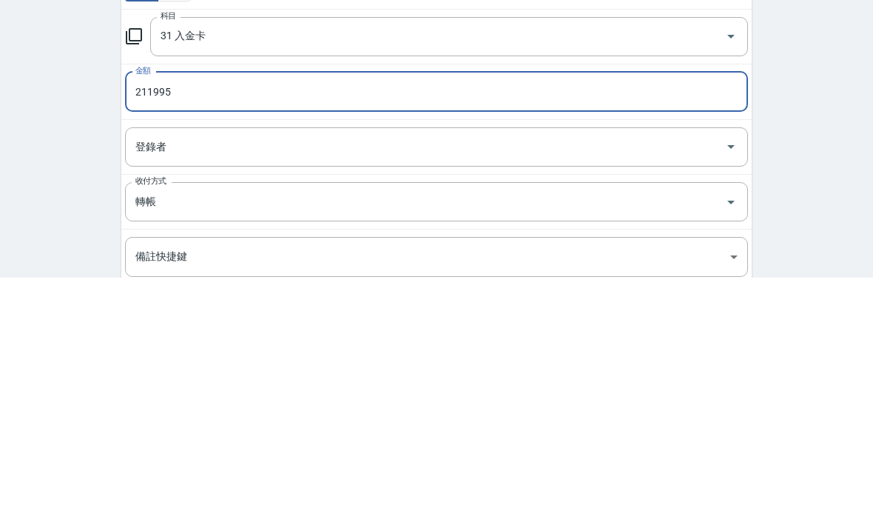
type input "211995"
click at [827, 160] on div "CREATE ACCOUNTING RECORD 新增收借支紀錄 連續新增收借支 一般 開單日期 2025/07/31 收入 支出 科目 31 入金卡 科目 …" at bounding box center [436, 375] width 873 height 656
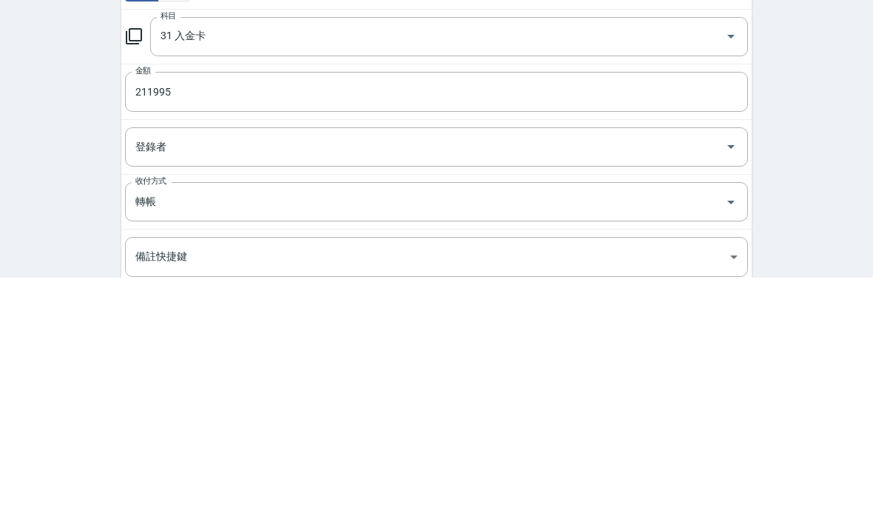
scroll to position [175, 0]
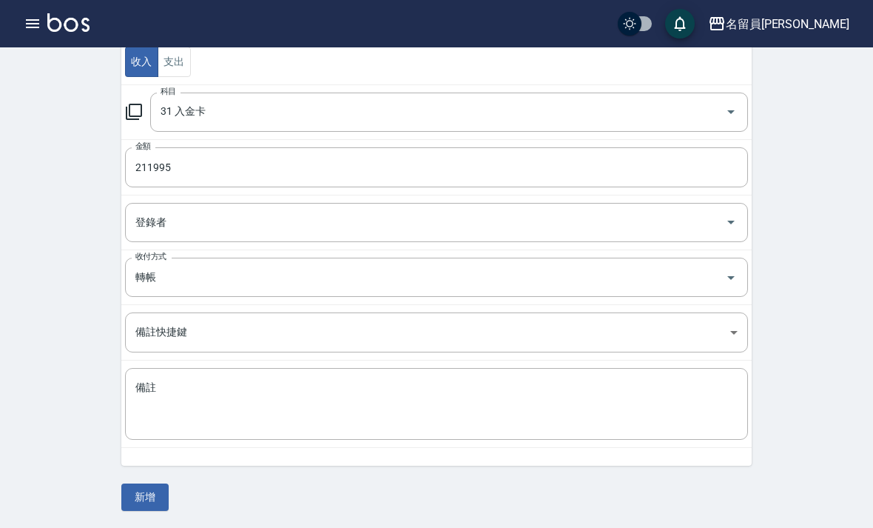
click at [159, 506] on button "新增" at bounding box center [144, 496] width 47 height 27
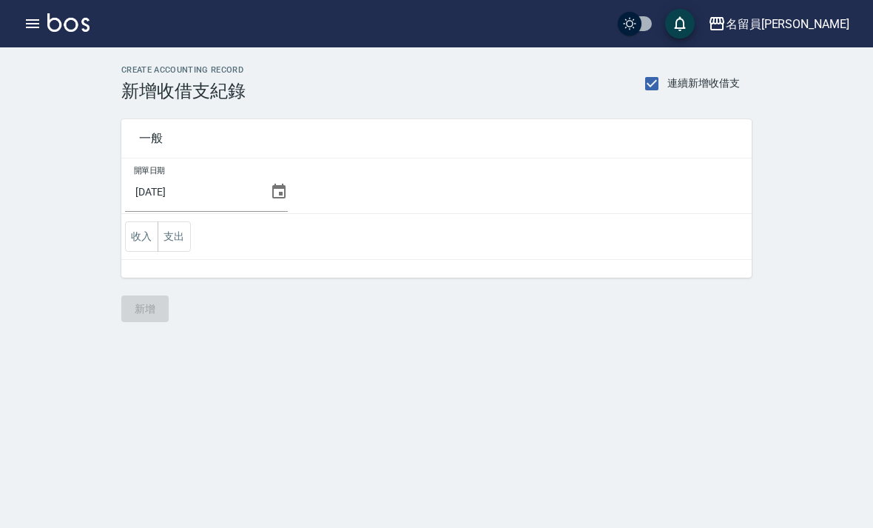
click at [28, 27] on icon "button" at bounding box center [32, 23] width 13 height 9
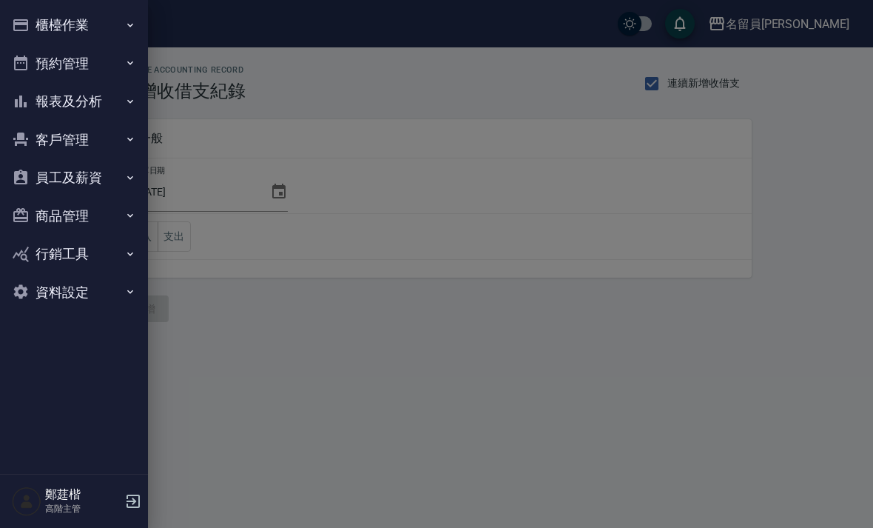
click at [110, 21] on button "櫃檯作業" at bounding box center [74, 25] width 136 height 38
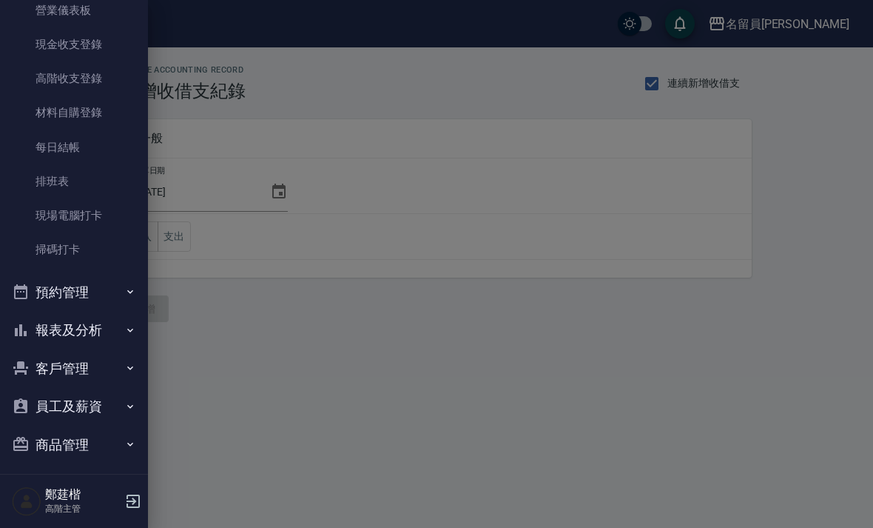
click at [86, 327] on button "報表及分析" at bounding box center [74, 330] width 136 height 38
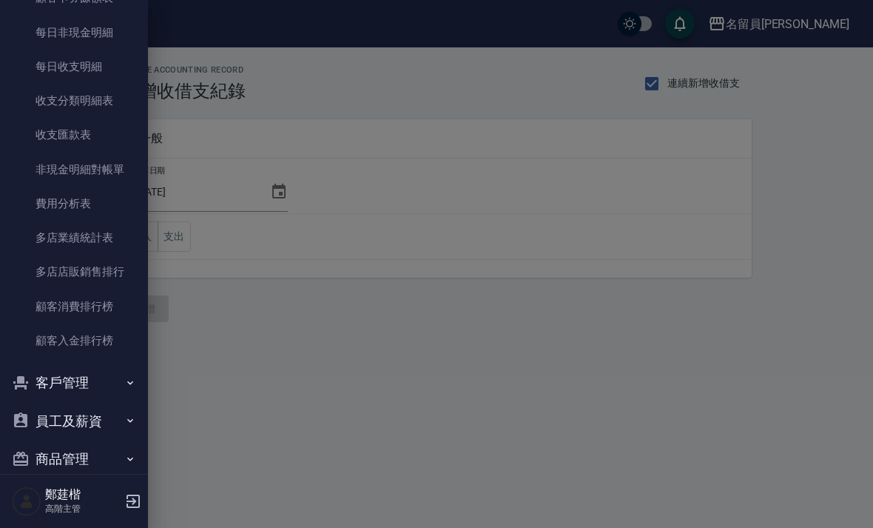
scroll to position [1602, 0]
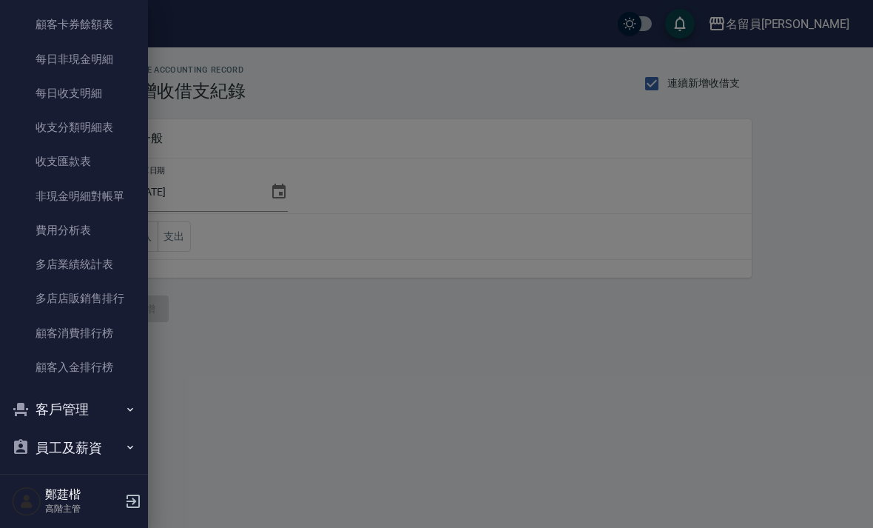
click at [109, 231] on link "費用分析表" at bounding box center [74, 230] width 136 height 34
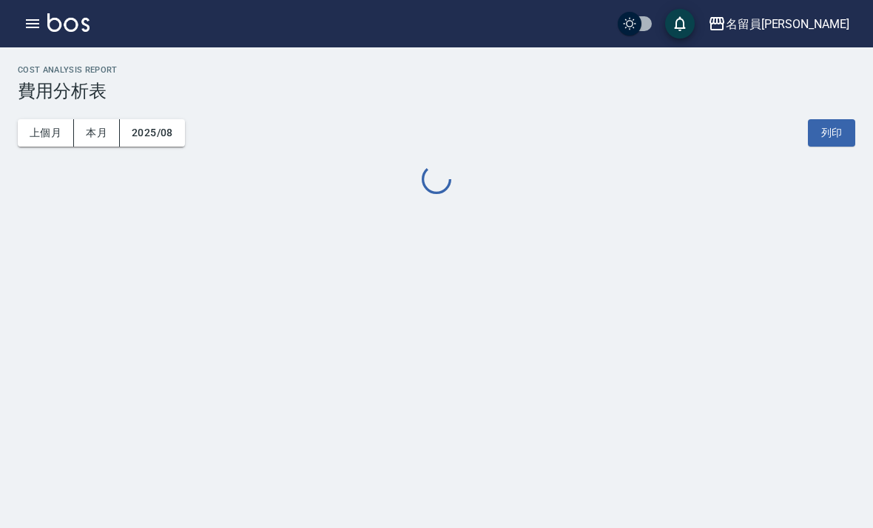
click at [53, 125] on button "上個月" at bounding box center [46, 132] width 56 height 27
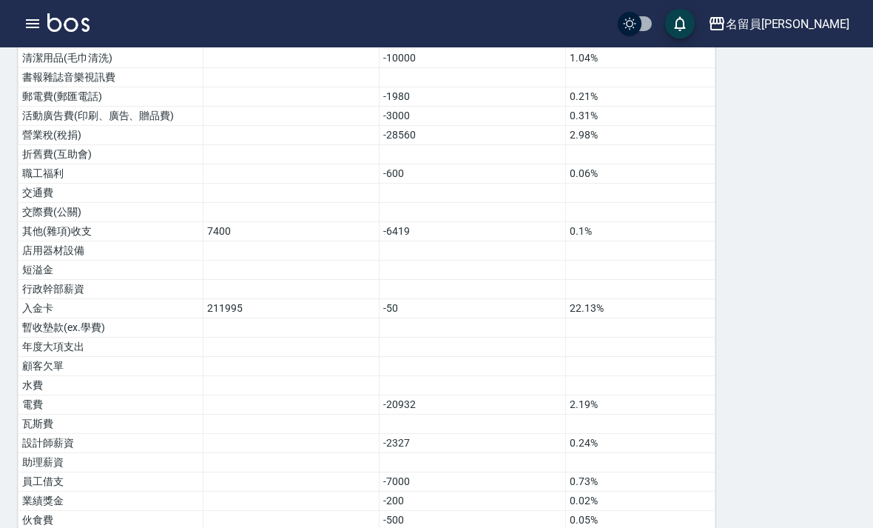
scroll to position [825, 0]
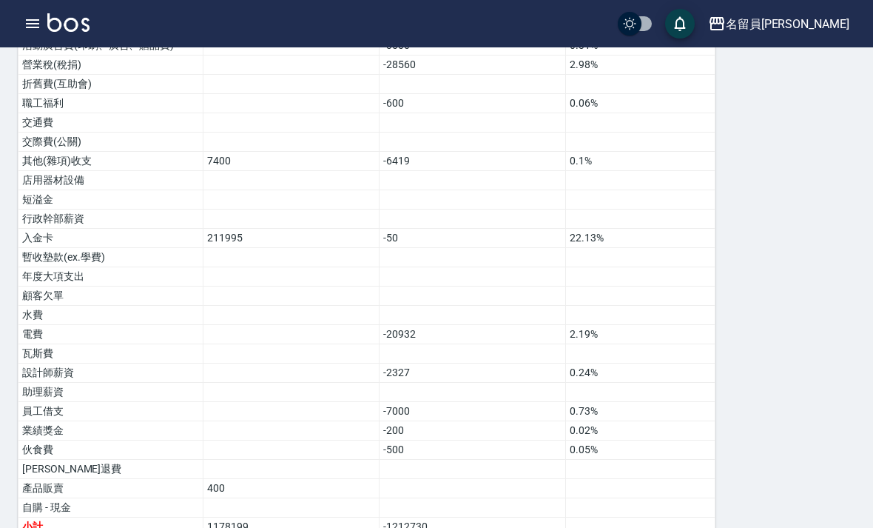
click at [783, 23] on div "名留員[PERSON_NAME]" at bounding box center [788, 24] width 124 height 19
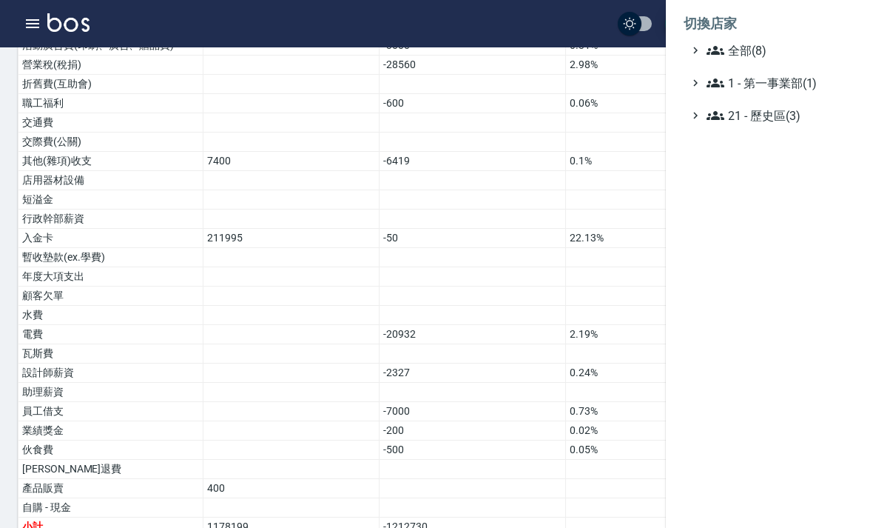
click at [768, 55] on span "全部(8)" at bounding box center [778, 50] width 143 height 18
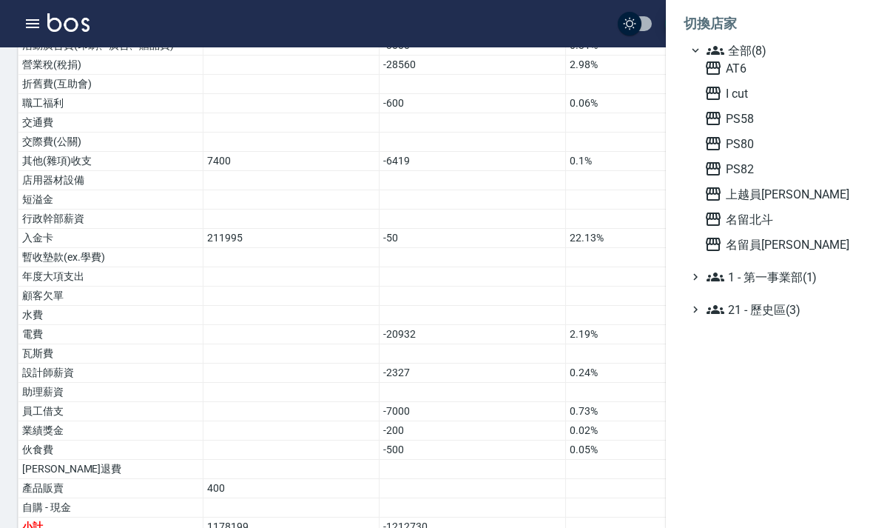
click at [768, 198] on span "上越員林" at bounding box center [776, 194] width 145 height 18
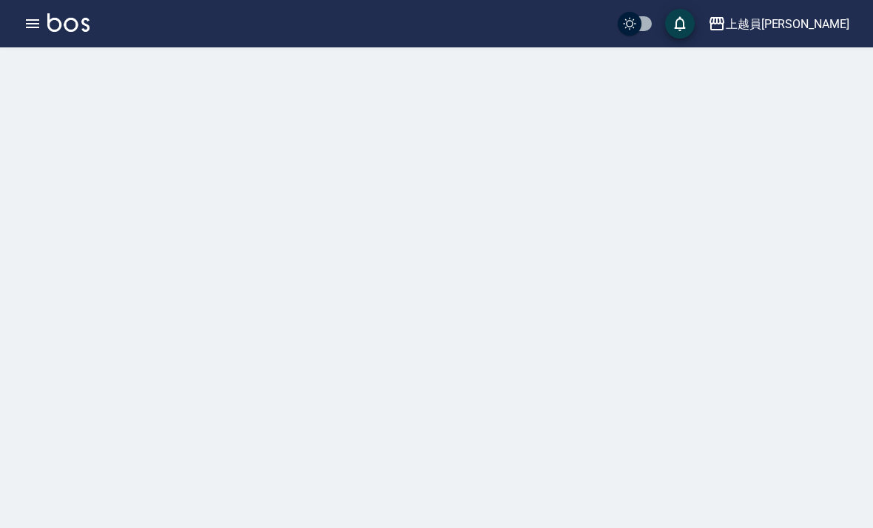
click at [23, 21] on button "button" at bounding box center [33, 24] width 30 height 30
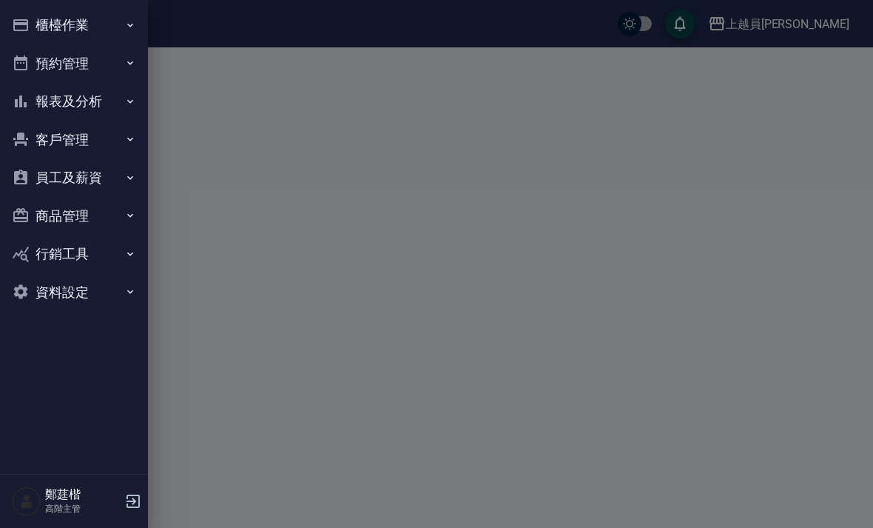
scroll to position [47, 0]
click at [107, 98] on button "報表及分析" at bounding box center [74, 101] width 136 height 38
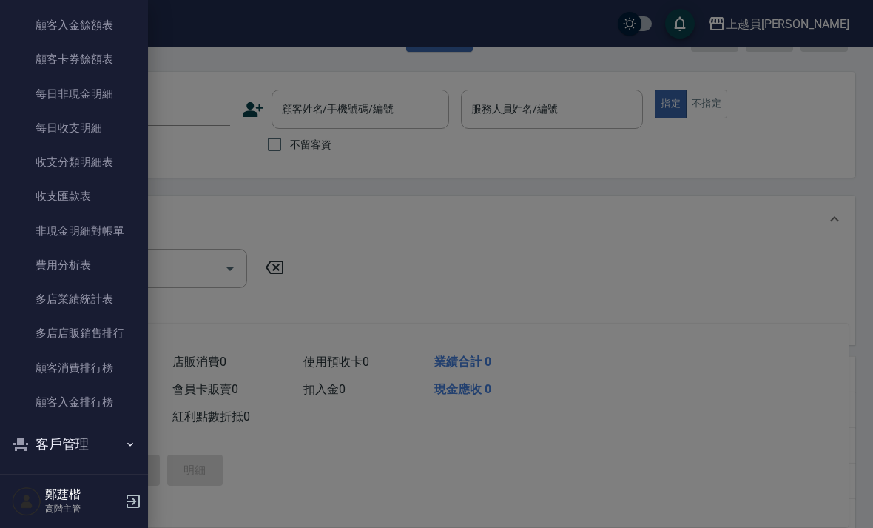
scroll to position [1172, 0]
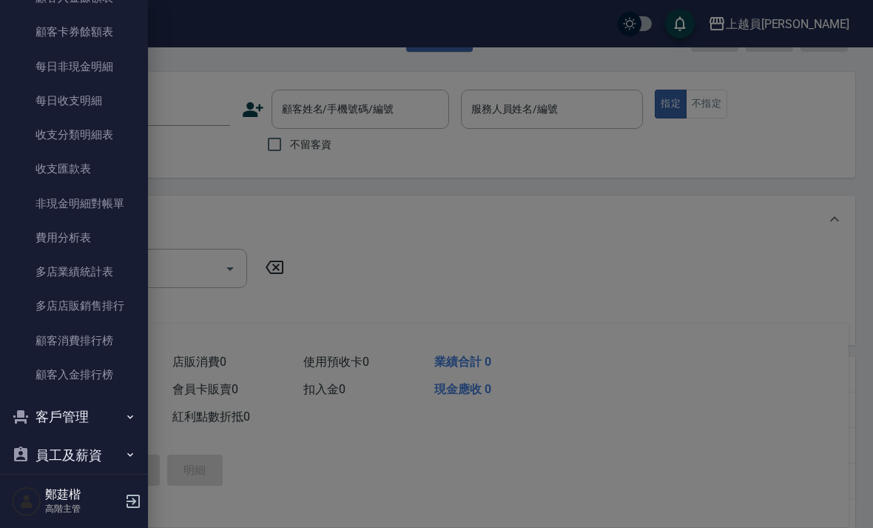
click at [114, 228] on link "費用分析表" at bounding box center [74, 238] width 136 height 34
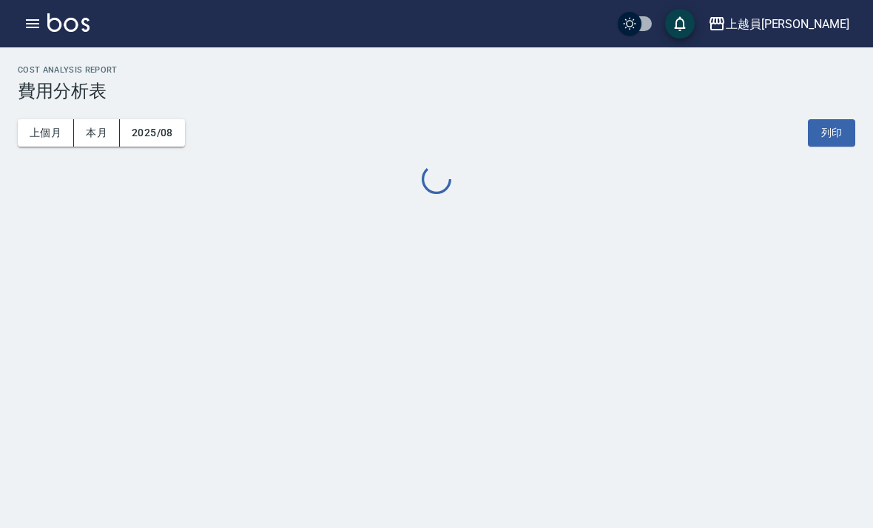
click at [69, 132] on button "上個月" at bounding box center [46, 132] width 56 height 27
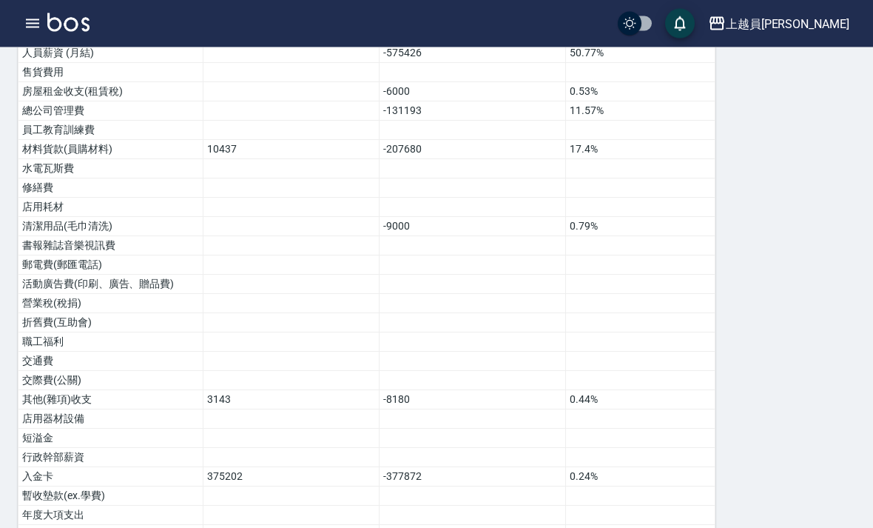
scroll to position [806, 0]
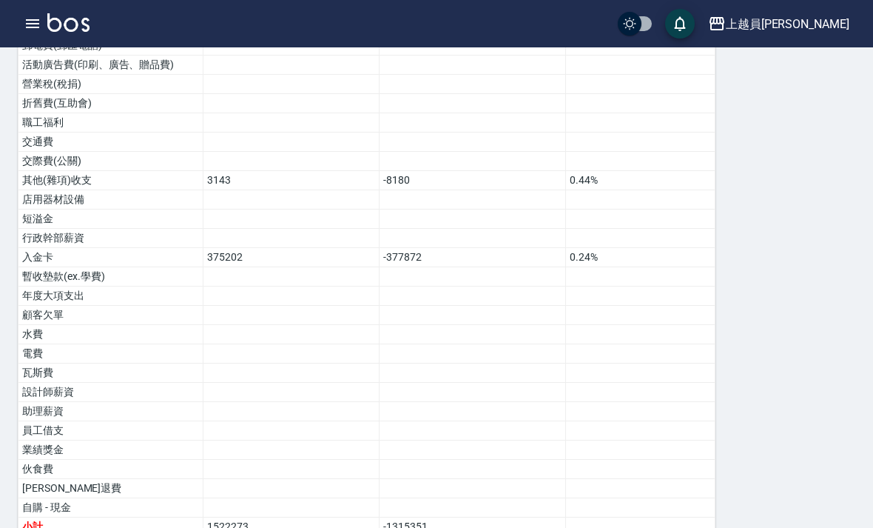
click at [822, 22] on div "上越員林" at bounding box center [788, 24] width 124 height 19
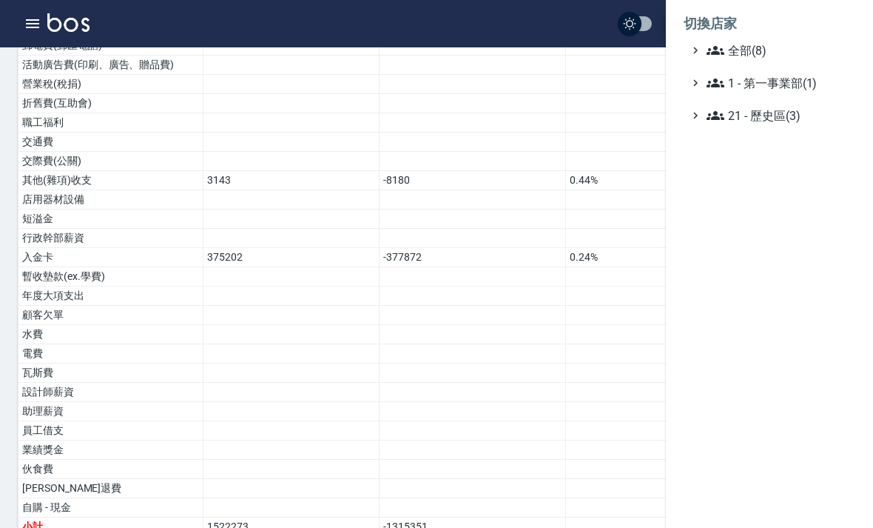
click at [777, 43] on span "全部(8)" at bounding box center [778, 50] width 143 height 18
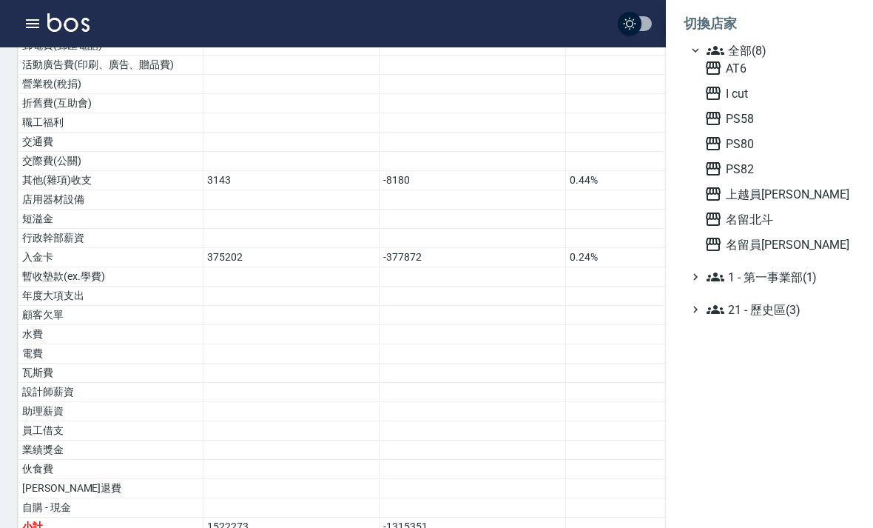
click at [784, 243] on span "名留員[PERSON_NAME]" at bounding box center [776, 244] width 145 height 18
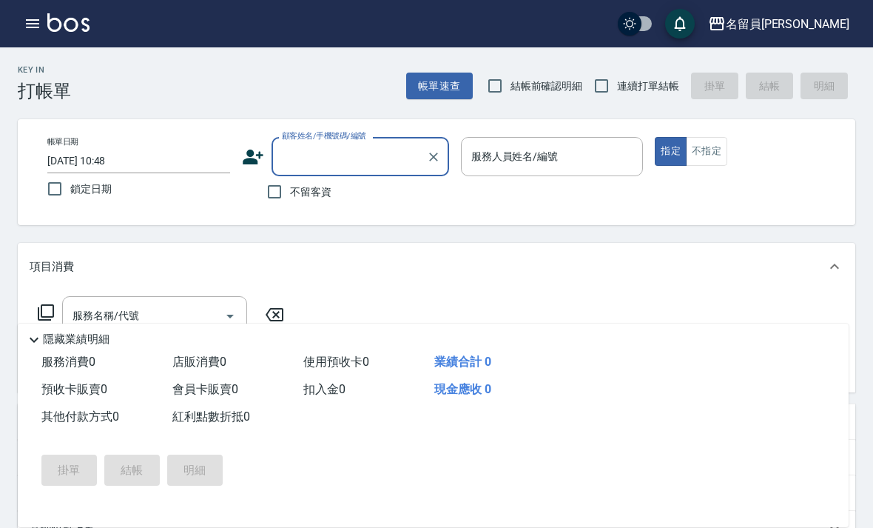
click at [23, 27] on button "button" at bounding box center [33, 24] width 30 height 30
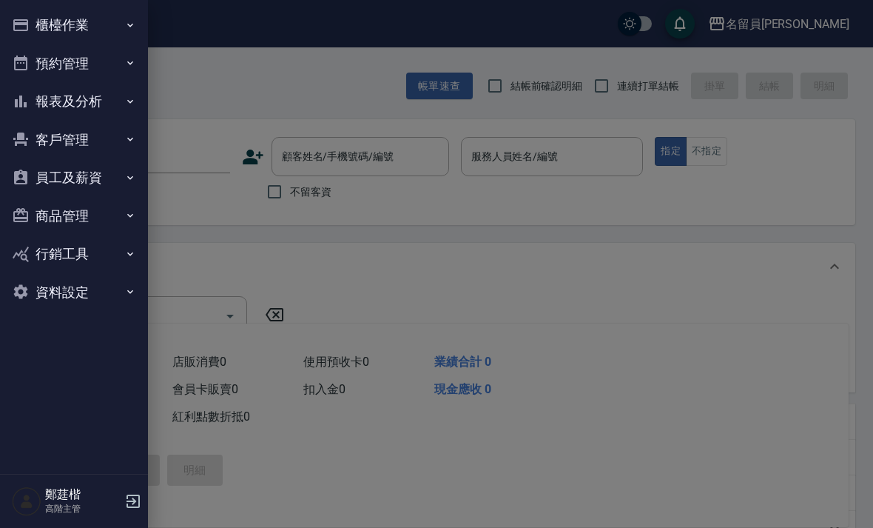
click at [115, 30] on button "櫃檯作業" at bounding box center [74, 25] width 136 height 38
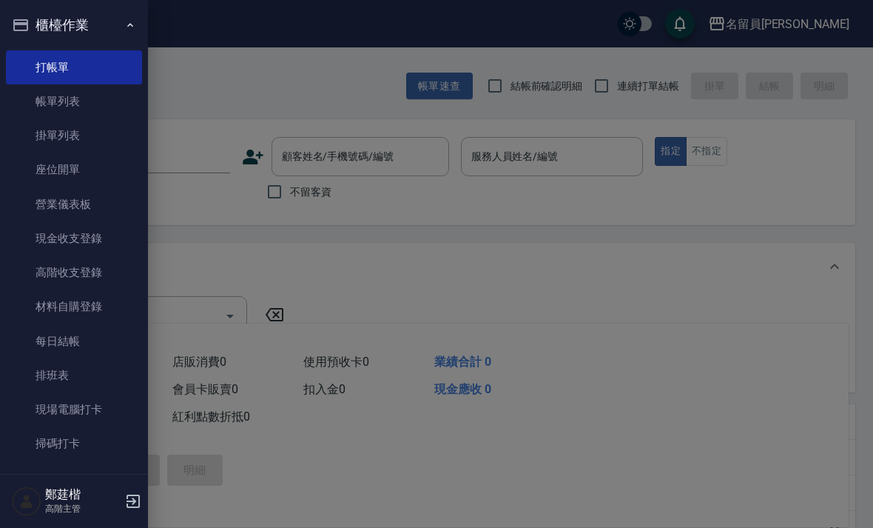
click at [107, 282] on link "高階收支登錄" at bounding box center [74, 272] width 136 height 34
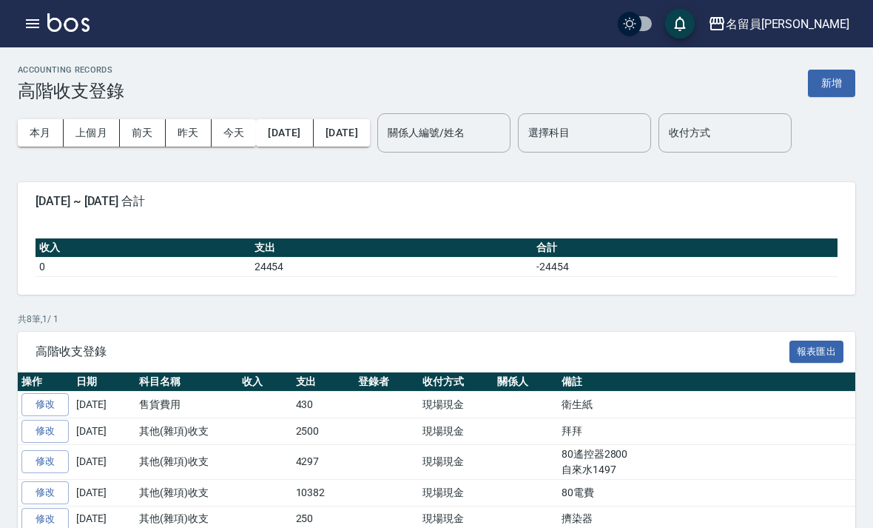
click at [78, 132] on button "上個月" at bounding box center [92, 132] width 56 height 27
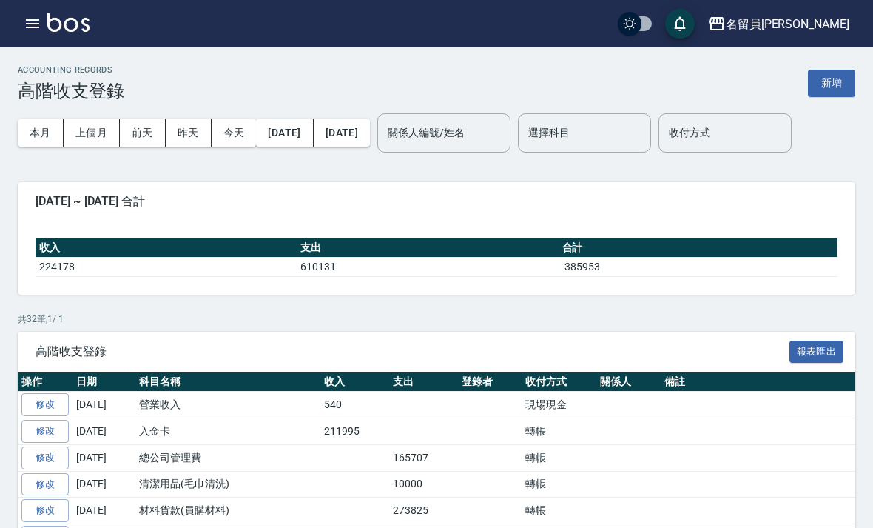
click at [21, 25] on button "button" at bounding box center [33, 24] width 30 height 30
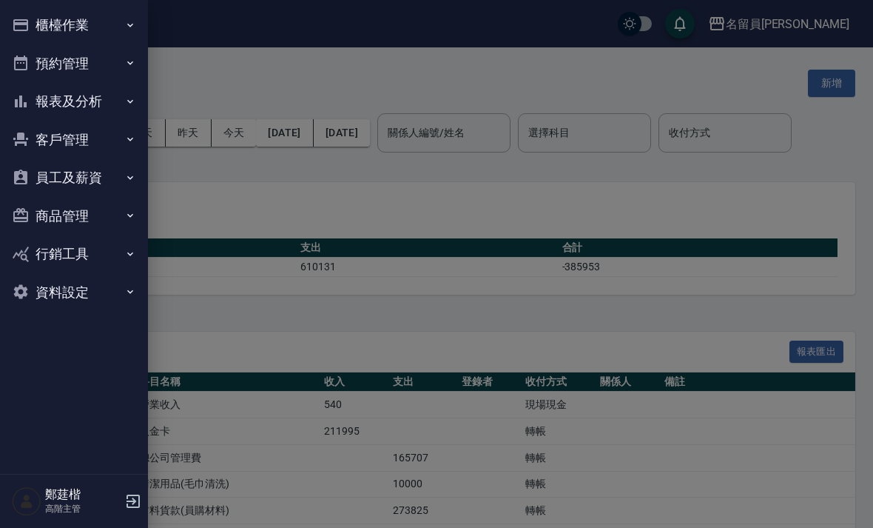
click at [93, 107] on button "報表及分析" at bounding box center [74, 101] width 136 height 38
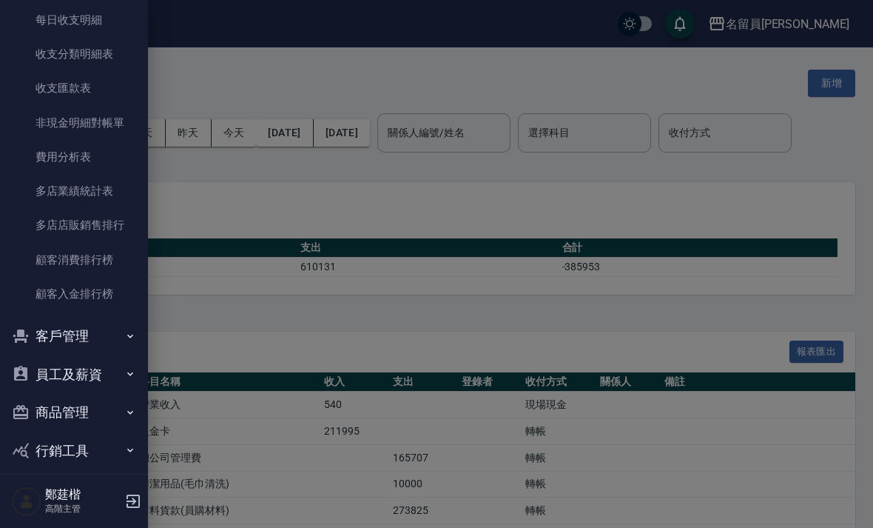
scroll to position [1260, 0]
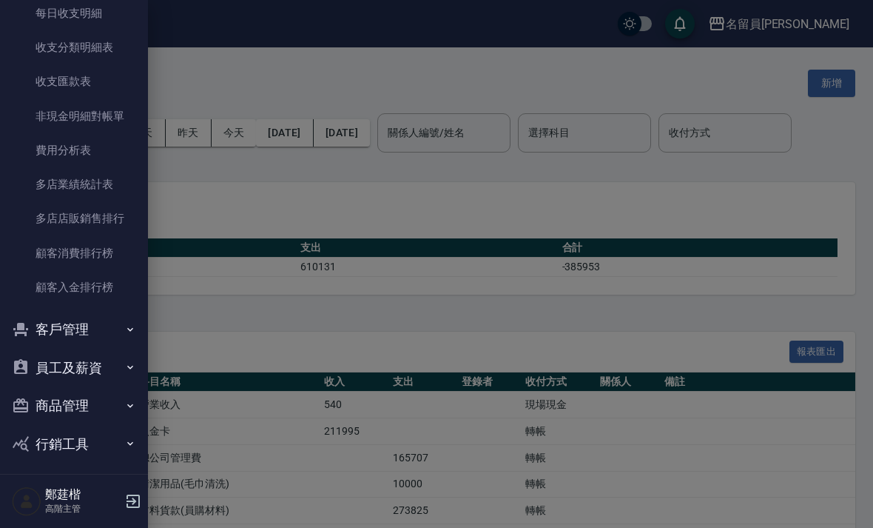
click at [98, 141] on link "費用分析表" at bounding box center [74, 150] width 136 height 34
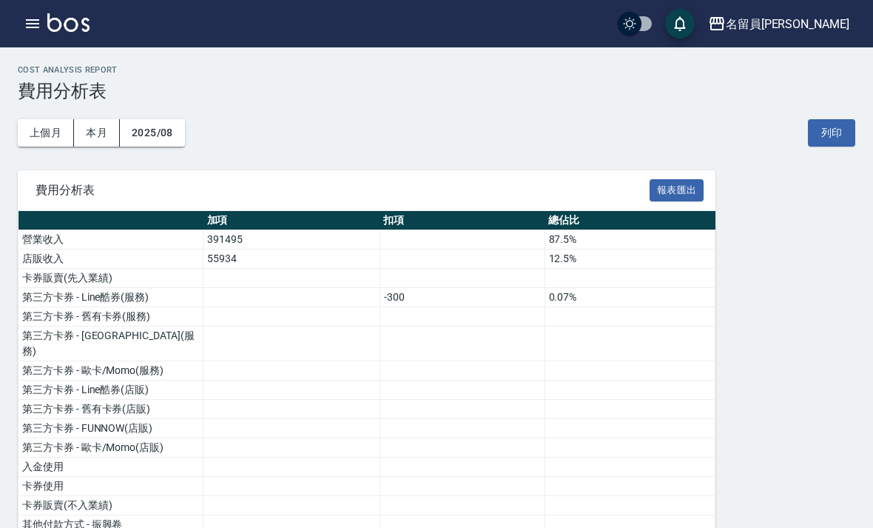
click at [50, 138] on button "上個月" at bounding box center [46, 132] width 56 height 27
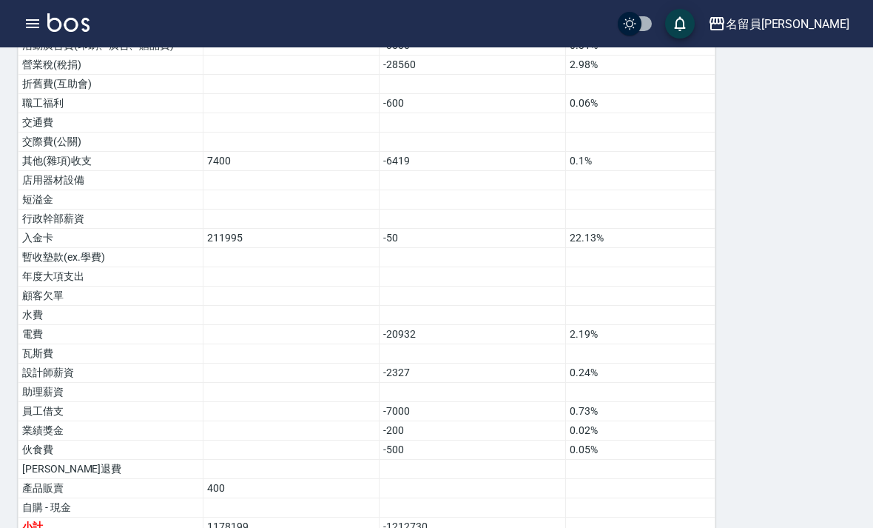
scroll to position [847, 0]
